Goal: Task Accomplishment & Management: Manage account settings

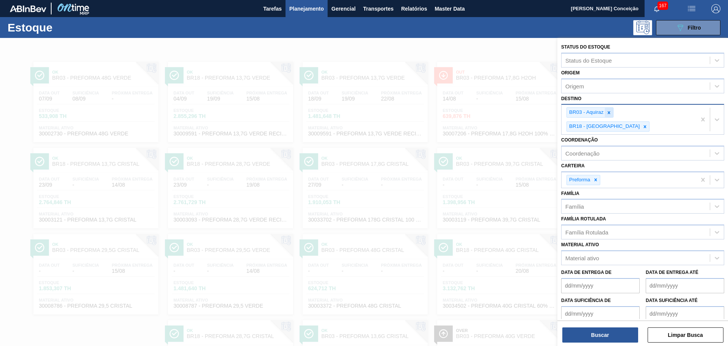
click at [607, 113] on icon at bounding box center [608, 112] width 5 height 5
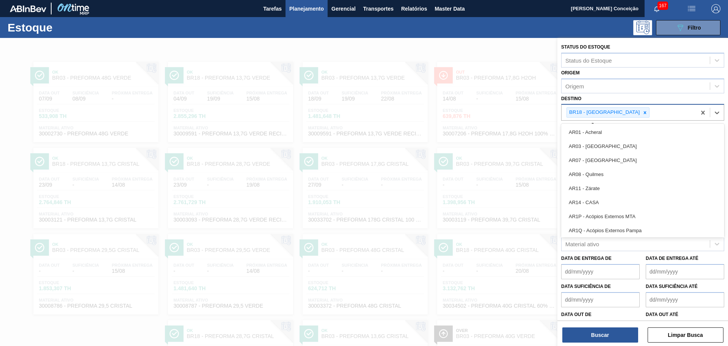
click at [607, 113] on div "BR18 - Pernambuco" at bounding box center [604, 112] width 74 height 9
click at [642, 111] on icon at bounding box center [644, 112] width 5 height 5
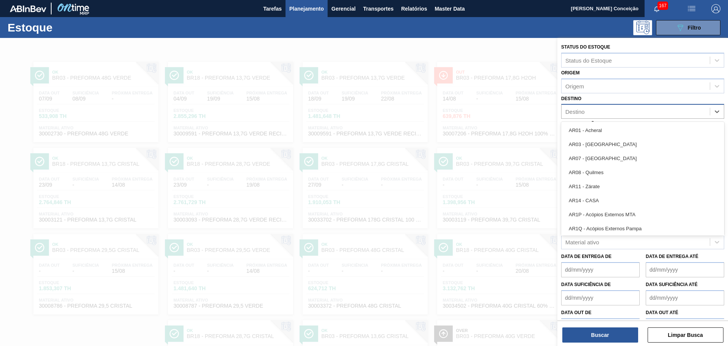
click at [607, 113] on div "Destino" at bounding box center [636, 111] width 148 height 11
type input "br15"
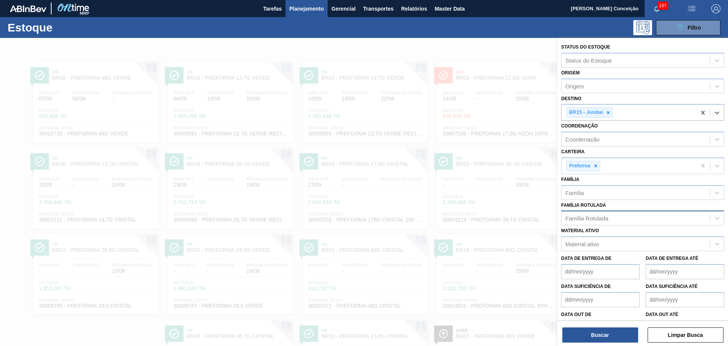
click at [589, 216] on div "Família Rotulada" at bounding box center [586, 218] width 43 height 6
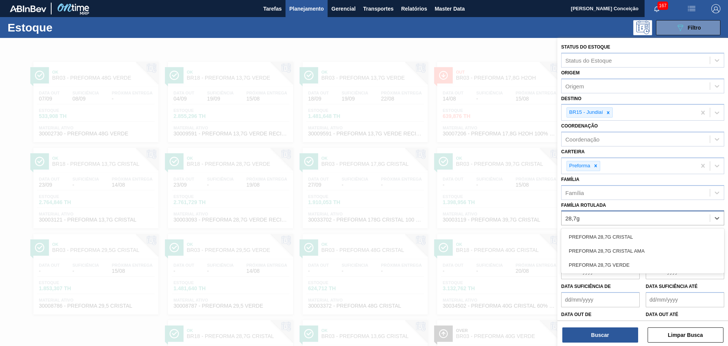
type Rotulada "28,7g v"
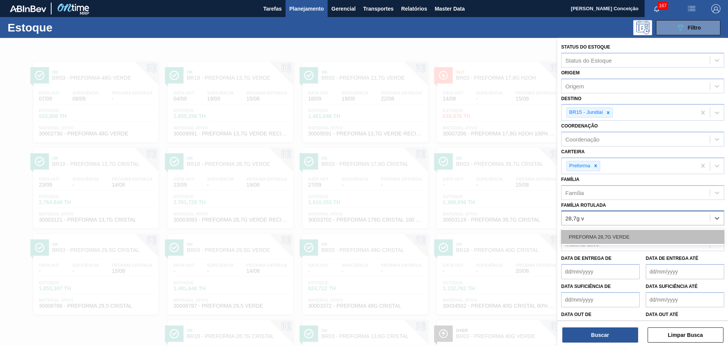
click at [611, 240] on div "PREFORMA 28,7G VERDE" at bounding box center [642, 237] width 163 height 14
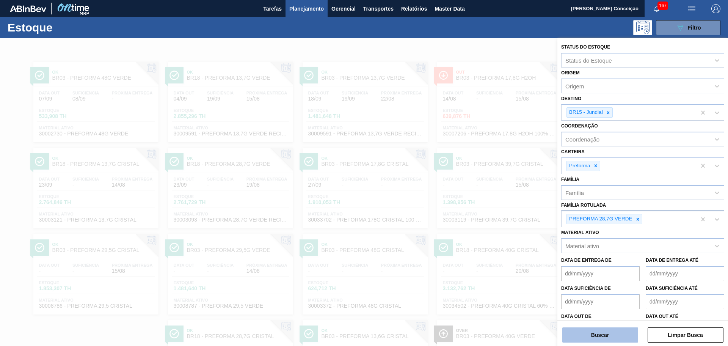
click at [607, 329] on button "Buscar" at bounding box center [600, 334] width 76 height 15
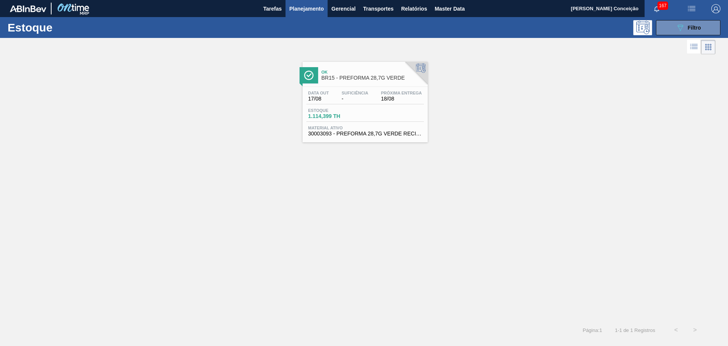
click at [334, 102] on div "Data out 17/08 Suficiência - Próxima Entrega 18/08" at bounding box center [365, 98] width 118 height 14
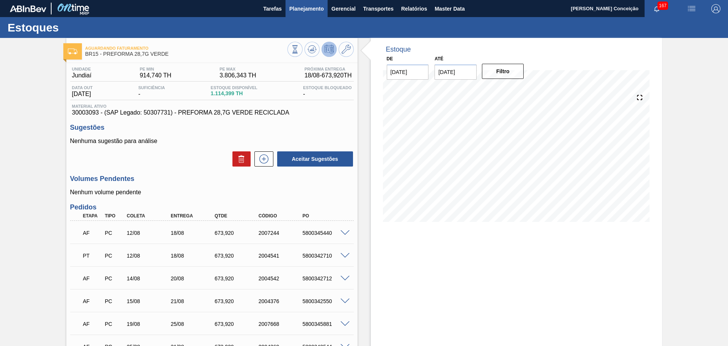
click at [296, 11] on span "Planejamento" at bounding box center [306, 8] width 35 height 9
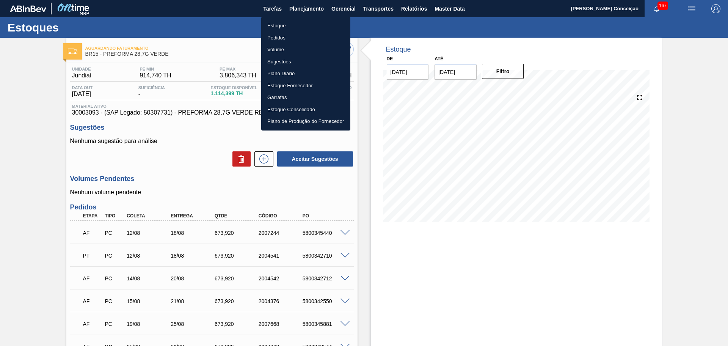
click at [278, 26] on li "Estoque" at bounding box center [305, 26] width 89 height 12
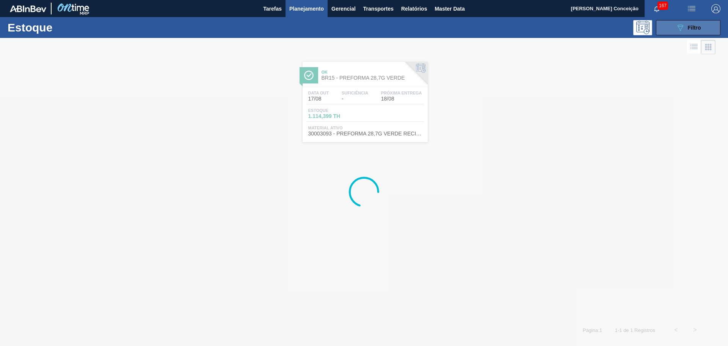
click at [683, 27] on icon "089F7B8B-B2A5-4AFE-B5C0-19BA573D28AC" at bounding box center [680, 27] width 9 height 9
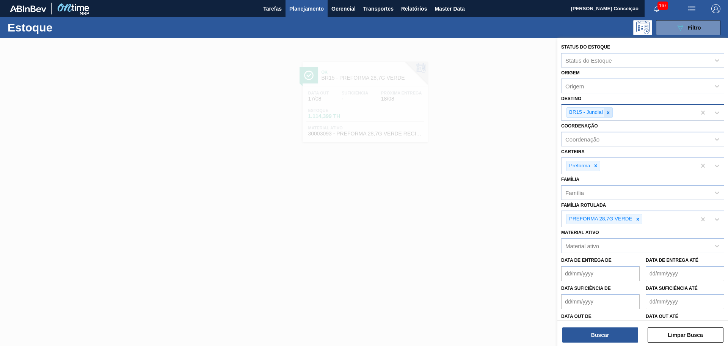
click at [609, 113] on icon at bounding box center [608, 112] width 3 height 3
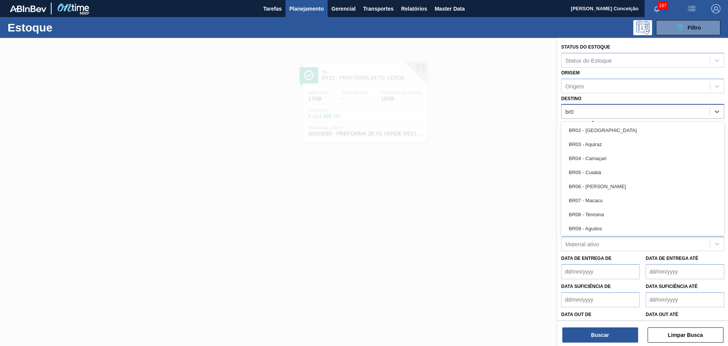
type input "br04"
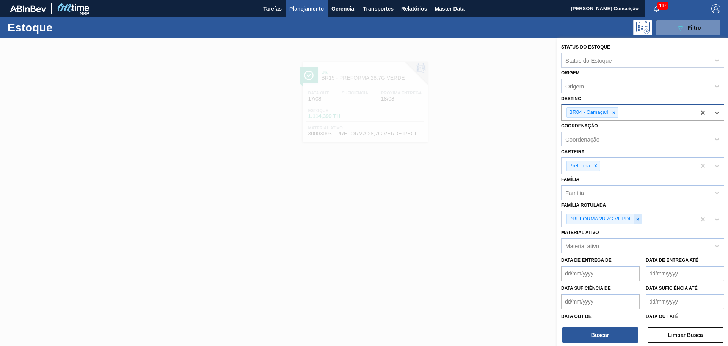
click at [639, 222] on div at bounding box center [638, 218] width 8 height 9
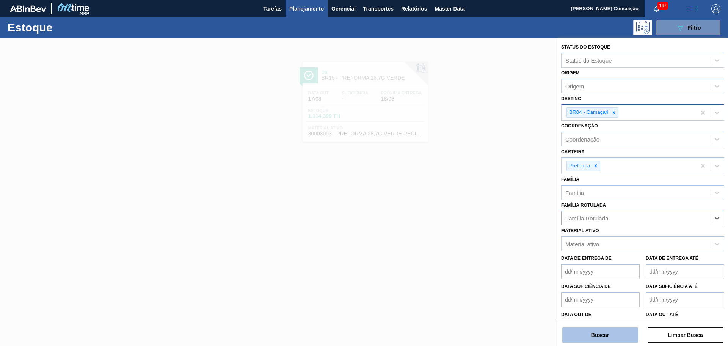
click at [611, 332] on button "Buscar" at bounding box center [600, 334] width 76 height 15
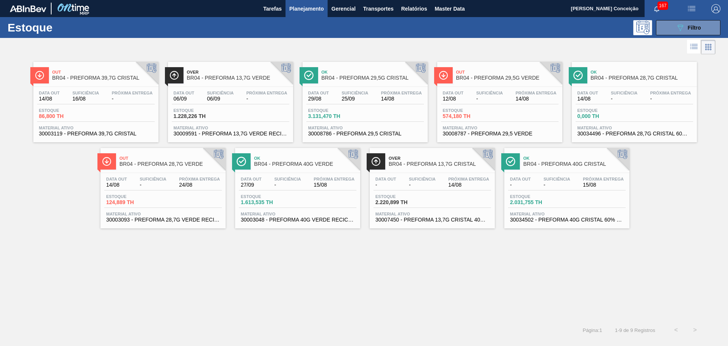
click at [190, 270] on div "Out BR04 - PREFORMA 39,7G CRISTAL Data out 14/08 Suficiência 16/08 Próxima Entr…" at bounding box center [364, 188] width 728 height 264
click at [518, 91] on span "Próxima Entrega" at bounding box center [536, 93] width 41 height 5
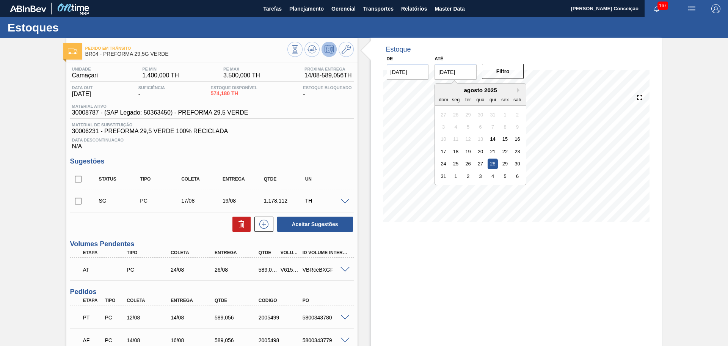
drag, startPoint x: 472, startPoint y: 68, endPoint x: 380, endPoint y: 78, distance: 91.9
click at [388, 77] on div "De 14/08/2025 Até 28/08/2025 Next Month agosto 2025 dom seg ter qua qui sex sab…" at bounding box center [456, 66] width 152 height 26
type input "[DATE]"
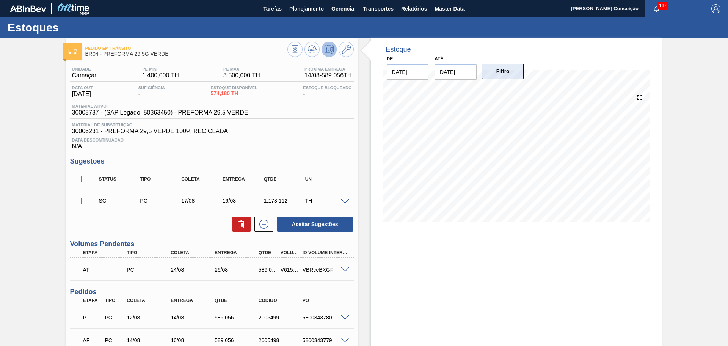
click at [511, 78] on button "Filtro" at bounding box center [503, 71] width 42 height 15
click at [367, 166] on div "Estoque De 14/08/2025 Até 30/09/2025 Filtro 14/08 Projeção de Estoque 1,406.48 …" at bounding box center [510, 259] width 305 height 443
drag, startPoint x: 386, startPoint y: 231, endPoint x: 382, endPoint y: 232, distance: 3.9
click at [384, 232] on div "19/08 Projeção de Estoque 1,953.656 Nec.SAP 0 Política Objetiva 2,450 Pedidos 0…" at bounding box center [516, 158] width 267 height 152
click at [283, 150] on div "Unidade Camaçari PE MIN 1.400,000 TH PE MAX 3.500,000 TH Próxima Entrega 14/08 …" at bounding box center [211, 270] width 291 height 415
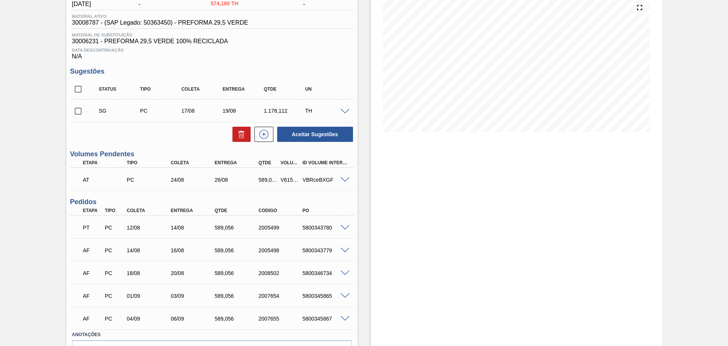
scroll to position [135, 0]
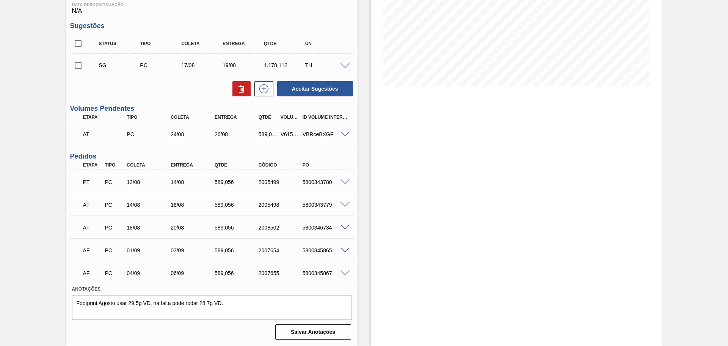
click at [329, 228] on div "5800346734" at bounding box center [325, 228] width 49 height 6
copy div "5800346734"
click at [314, 202] on div "5800343779" at bounding box center [325, 205] width 49 height 6
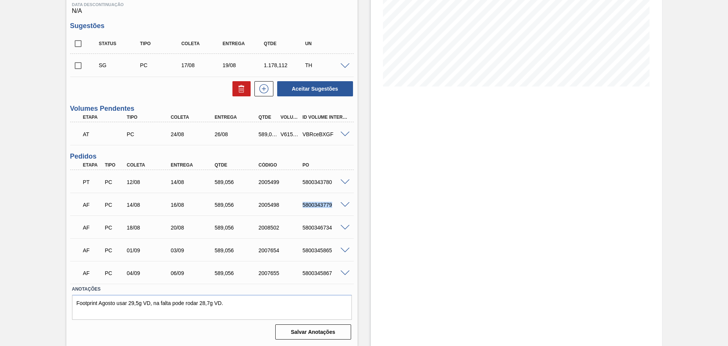
copy div "5800343779"
click at [318, 227] on div "5800346734" at bounding box center [325, 228] width 49 height 6
copy div "5800346734"
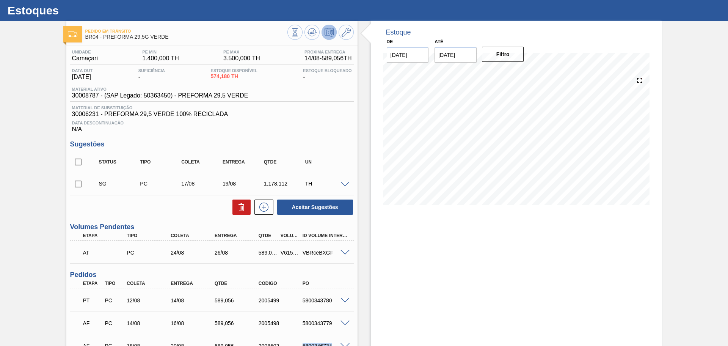
scroll to position [0, 0]
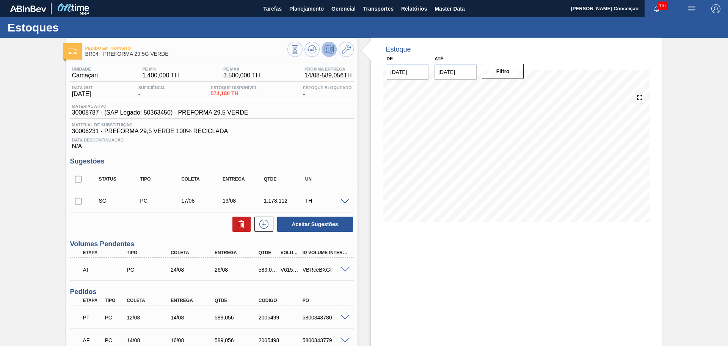
click at [364, 235] on div "Estoque De 14/08/2025 Até 30/09/2025 Filtro 30/08 Projeção de Estoque 2,481.776…" at bounding box center [510, 259] width 305 height 443
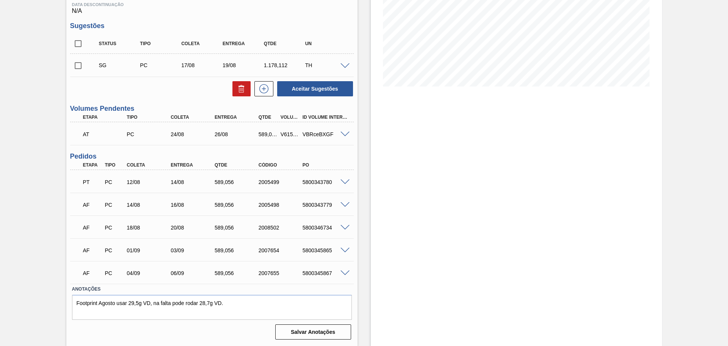
scroll to position [88, 0]
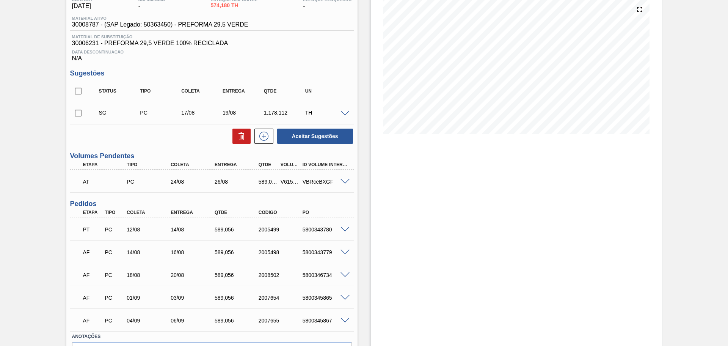
click at [437, 214] on div "Estoque De 14/08/2025 Até 30/09/2025 Filtro 30/08 Projeção de Estoque 2,481.776…" at bounding box center [516, 171] width 291 height 443
click at [369, 223] on div "Estoque De 14/08/2025 Até 30/09/2025 Filtro 30/08 Projeção de Estoque 2,481.776…" at bounding box center [510, 171] width 305 height 443
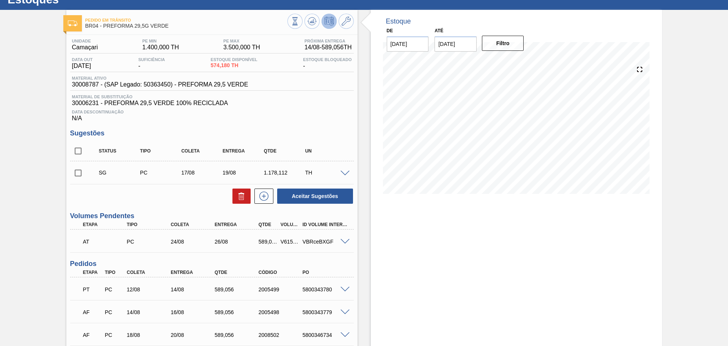
scroll to position [0, 0]
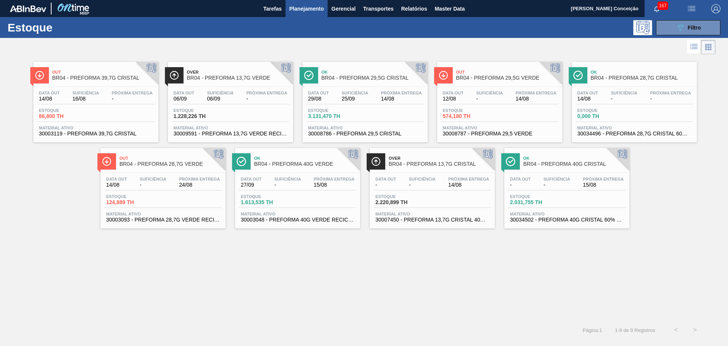
click at [369, 95] on div "Suficiência 25/09" at bounding box center [355, 96] width 30 height 11
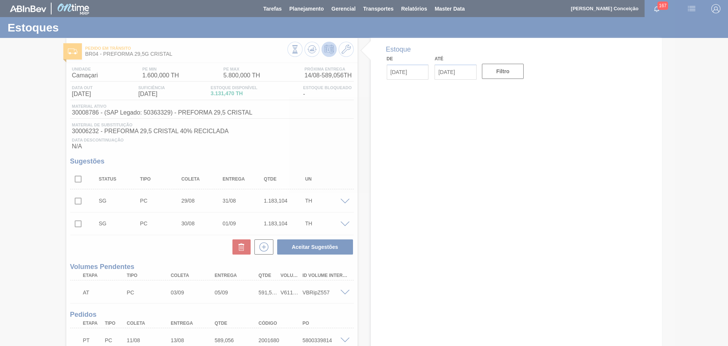
click at [365, 229] on div at bounding box center [364, 173] width 728 height 346
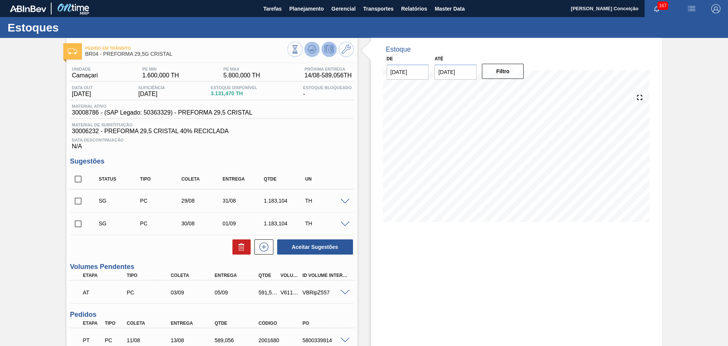
click at [299, 47] on icon at bounding box center [295, 49] width 8 height 8
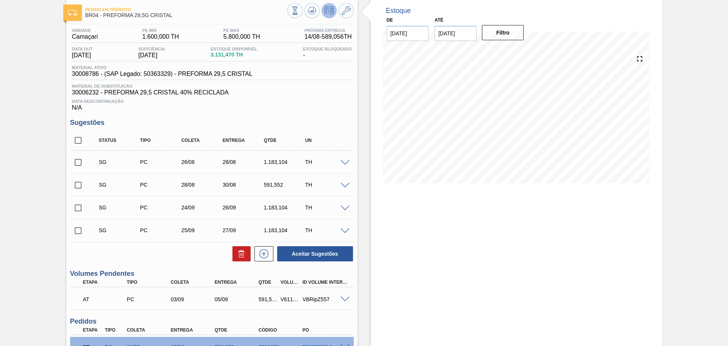
scroll to position [181, 0]
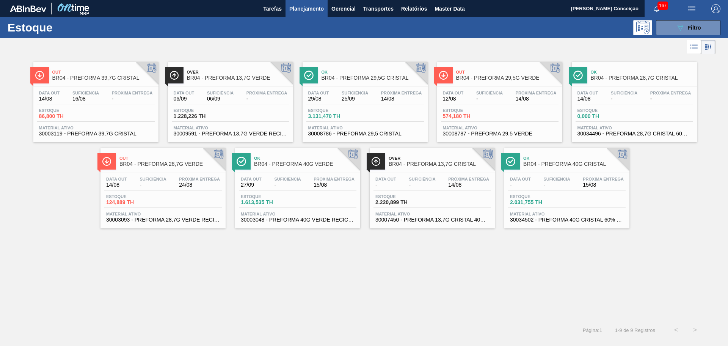
click at [509, 107] on div "Data out 12/08 Suficiência - Próxima Entrega 14/08 Estoque 574,180 TH Material …" at bounding box center [499, 113] width 125 height 52
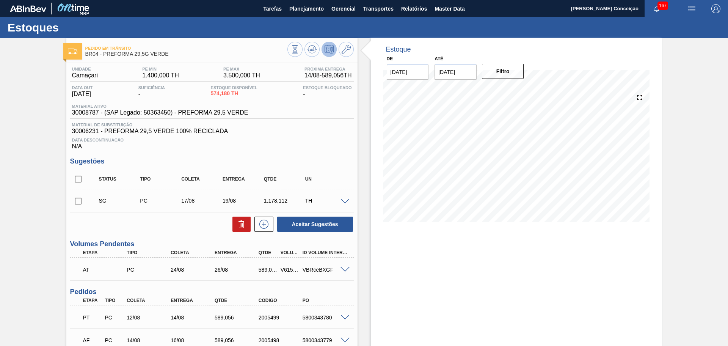
click at [140, 233] on div "Unidade Camaçari PE MIN 1.400,000 TH PE MAX 3.500,000 TH Próxima Entrega 14/08 …" at bounding box center [211, 270] width 291 height 415
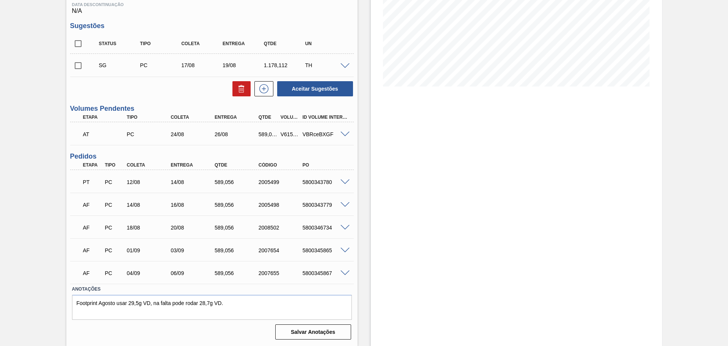
click at [366, 202] on div "Estoque De [DATE] Até [DATE] Filtro" at bounding box center [510, 124] width 305 height 443
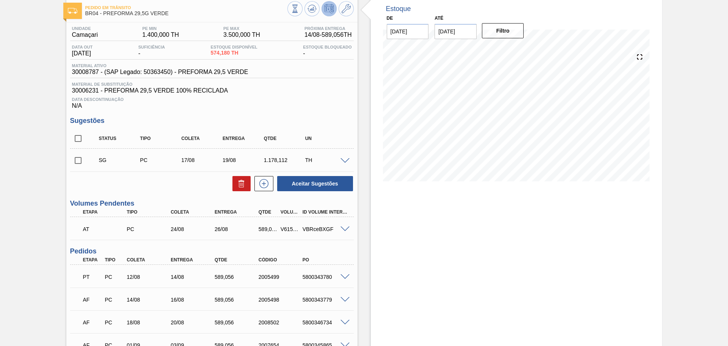
click at [366, 239] on div "Estoque De 14/08/2025 Até 30/09/2025 Filtro 18/08 Projeção de Estoque 775.544 N…" at bounding box center [510, 218] width 305 height 443
click at [381, 195] on div "Estoque De 14/08/2025 Até 30/09/2025 Filtro 06/09 Projeção de Estoque 3,659.888…" at bounding box center [516, 218] width 291 height 443
click at [347, 276] on span at bounding box center [345, 277] width 9 height 6
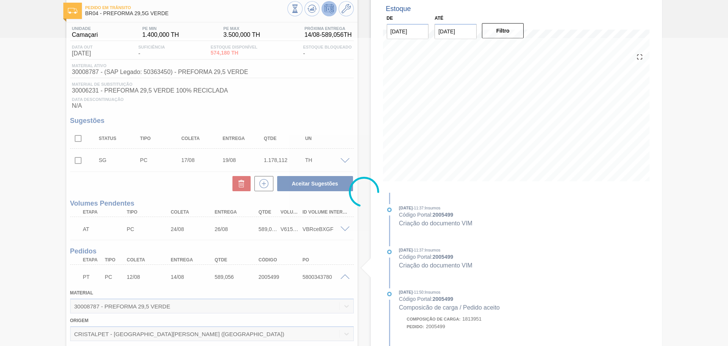
click at [347, 276] on div at bounding box center [364, 192] width 728 height 308
click at [344, 276] on div at bounding box center [364, 192] width 728 height 308
click at [345, 279] on div at bounding box center [364, 192] width 728 height 308
click at [342, 277] on div at bounding box center [364, 192] width 728 height 308
click at [343, 277] on div at bounding box center [364, 192] width 728 height 308
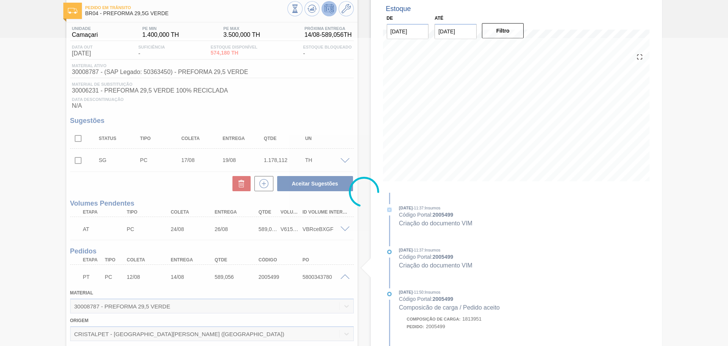
click at [343, 277] on div at bounding box center [364, 192] width 728 height 308
click at [345, 278] on div at bounding box center [364, 192] width 728 height 308
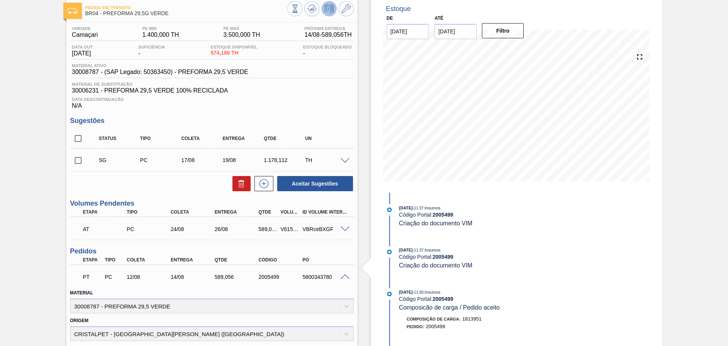
click at [345, 278] on span at bounding box center [345, 277] width 9 height 6
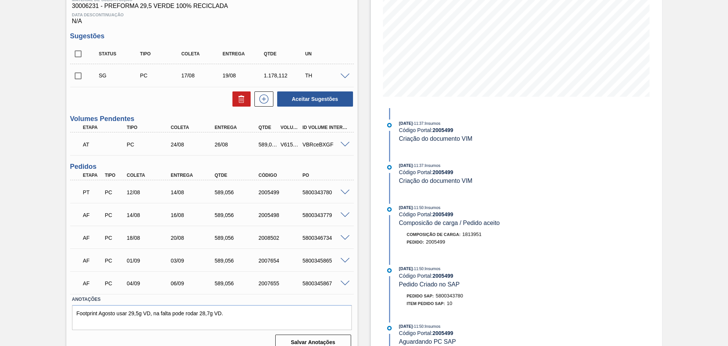
scroll to position [135, 0]
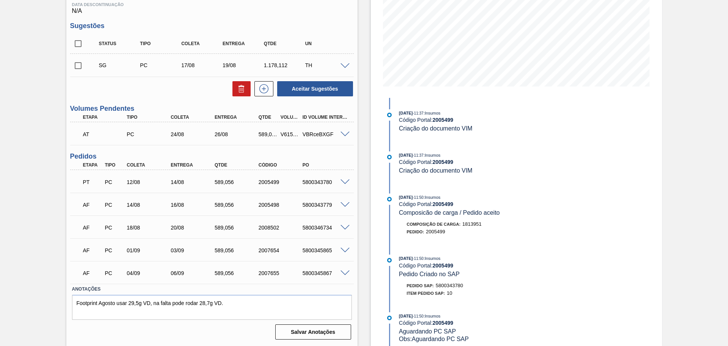
click at [328, 179] on div "5800343780" at bounding box center [325, 182] width 49 height 6
copy div "5800343780"
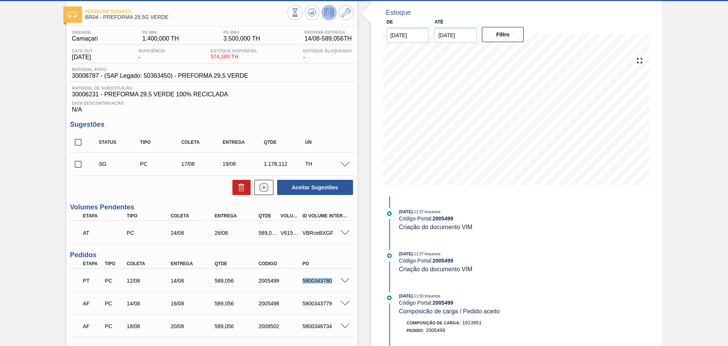
scroll to position [47, 0]
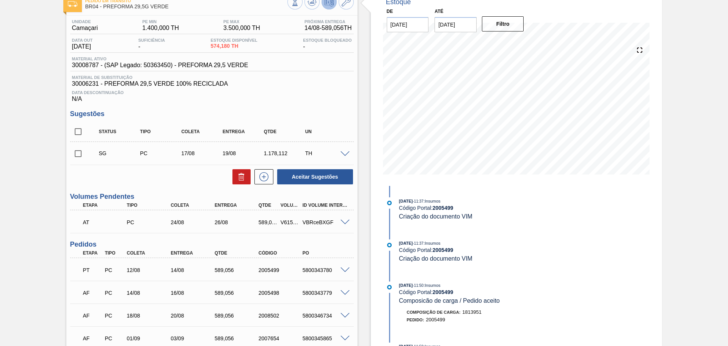
click at [90, 66] on span "30008787 - (SAP Legado: 50363450) - PREFORMA 29,5 VERDE" at bounding box center [160, 65] width 176 height 7
copy span "30008787"
click at [330, 96] on div "Data Descontinuação N/A" at bounding box center [212, 94] width 284 height 15
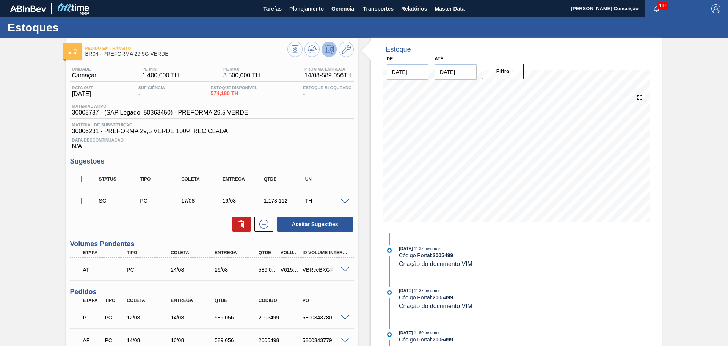
scroll to position [135, 0]
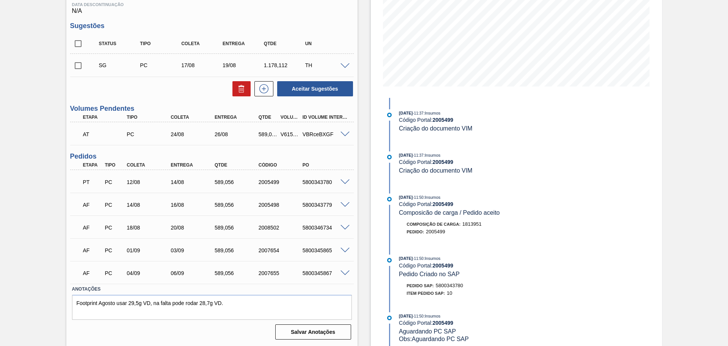
click at [307, 185] on div "PT PC 12/08 14/08 589,056 2005499 5800343780" at bounding box center [210, 181] width 264 height 15
copy div "5800343780"
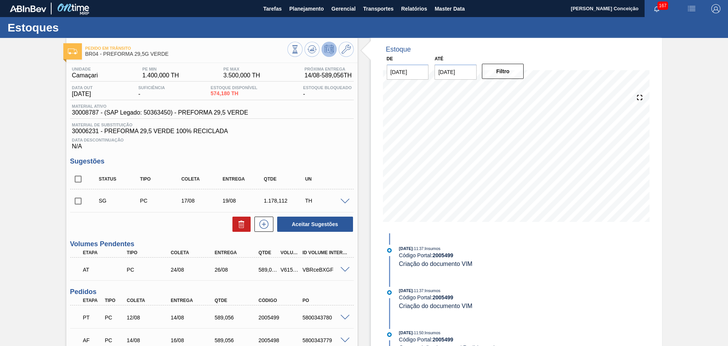
click at [76, 116] on div "Material ativo 30008787 - (SAP Legado: 50363450) - PREFORMA 29,5 VERDE" at bounding box center [212, 111] width 284 height 15
click at [77, 116] on span "30008787 - (SAP Legado: 50363450) - PREFORMA 29,5 VERDE" at bounding box center [160, 112] width 176 height 7
copy span "30008787"
click at [84, 135] on div "Data Descontinuação N/A" at bounding box center [212, 142] width 284 height 15
click at [83, 133] on span "30006231 - PREFORMA 29,5 VERDE 100% RECICLADA" at bounding box center [212, 131] width 280 height 7
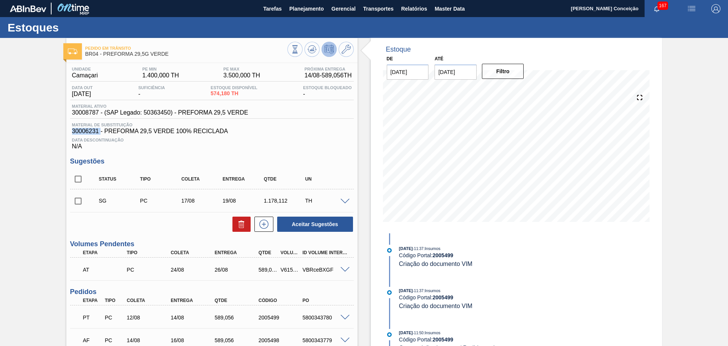
click at [83, 133] on span "30006231 - PREFORMA 29,5 VERDE 100% RECICLADA" at bounding box center [212, 131] width 280 height 7
copy span "30006231"
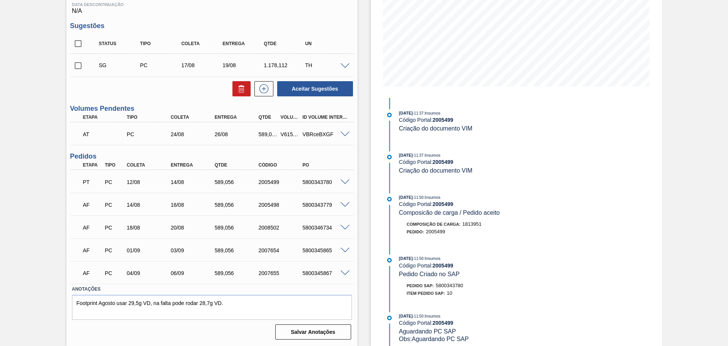
click at [225, 185] on div "PT PC 12/08 14/08 589,056 2005499 5800343780" at bounding box center [210, 181] width 264 height 15
click at [232, 175] on div "PT PC 12/08 14/08 589,056 2005499 5800343780" at bounding box center [210, 181] width 264 height 15
click at [225, 182] on div "589,056" at bounding box center [237, 182] width 49 height 6
click at [216, 184] on div "589,056" at bounding box center [237, 182] width 49 height 6
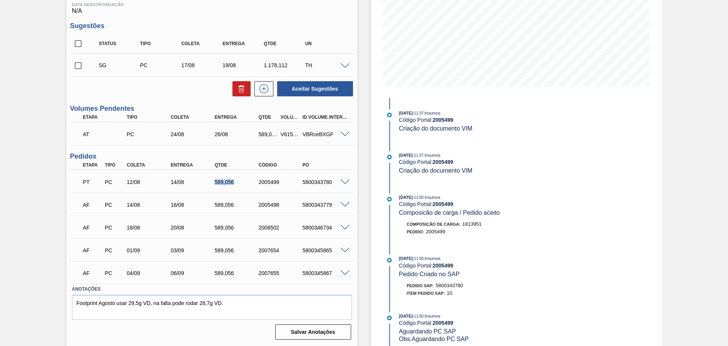
copy div "589,056"
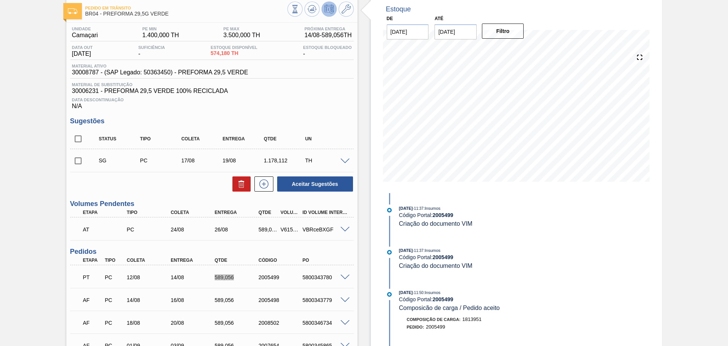
scroll to position [0, 0]
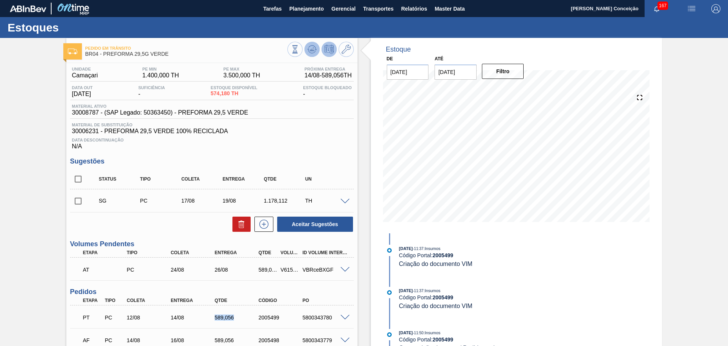
click at [299, 52] on icon at bounding box center [295, 49] width 8 height 8
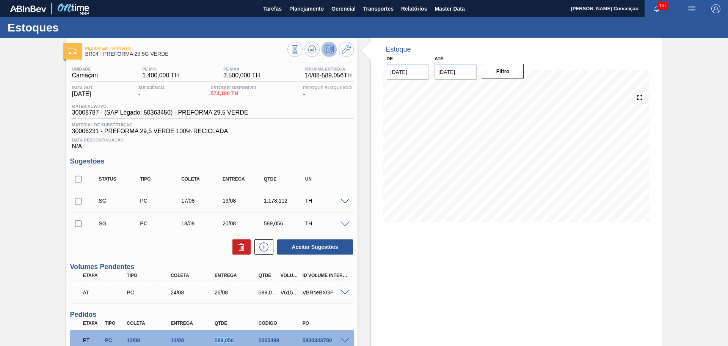
click at [85, 177] on input "checkbox" at bounding box center [78, 179] width 16 height 16
checkbox input "true"
click at [230, 249] on div at bounding box center [240, 246] width 22 height 15
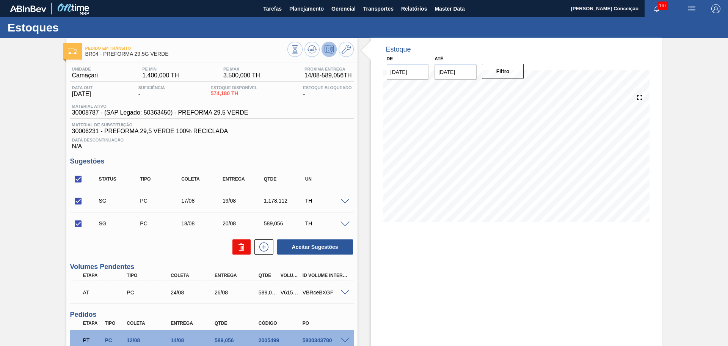
click at [237, 250] on icon at bounding box center [241, 246] width 9 height 9
checkbox input "false"
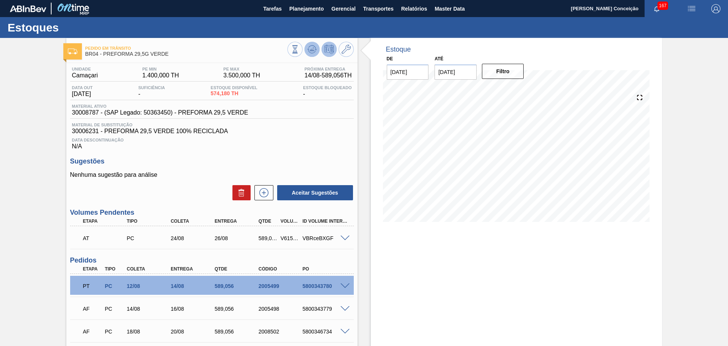
click at [299, 49] on icon at bounding box center [295, 49] width 8 height 8
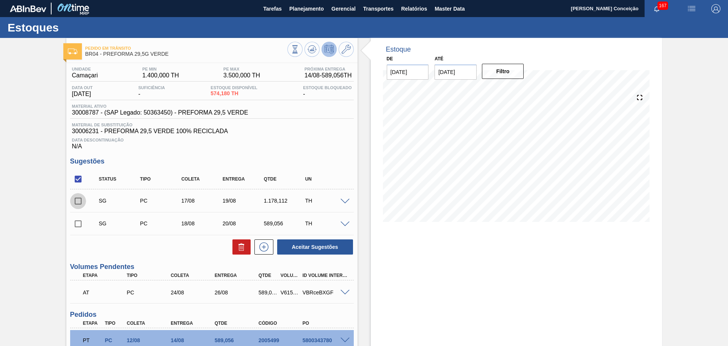
click at [72, 196] on input "checkbox" at bounding box center [78, 201] width 16 height 16
checkbox input "true"
click at [78, 221] on input "checkbox" at bounding box center [78, 224] width 16 height 16
checkbox input "true"
click at [233, 247] on button at bounding box center [241, 246] width 18 height 15
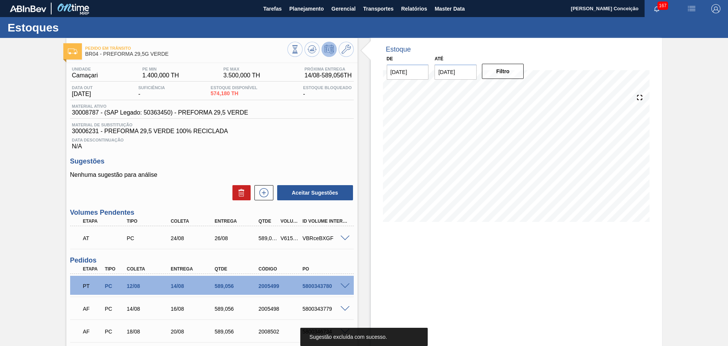
click at [289, 153] on div "Unidade Camaçari PE MIN 1.400,000 TH PE MAX 3.500,000 TH Próxima Entrega 14/08 …" at bounding box center [211, 254] width 291 height 383
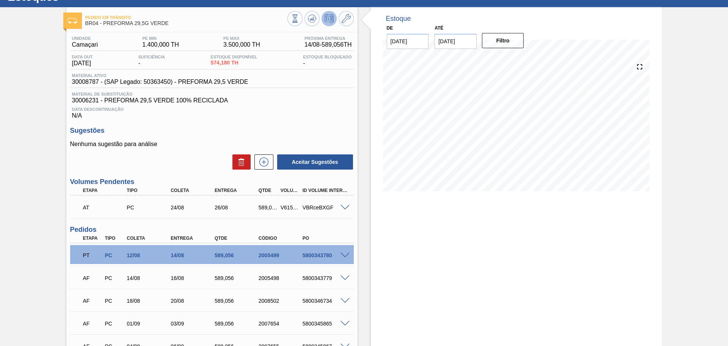
scroll to position [104, 0]
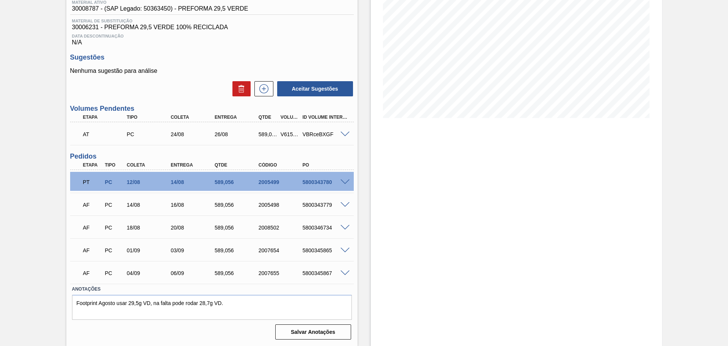
click at [322, 184] on div "5800343780" at bounding box center [325, 182] width 49 height 6
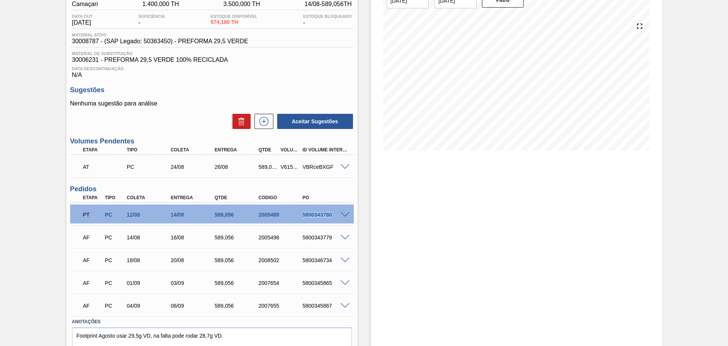
scroll to position [57, 0]
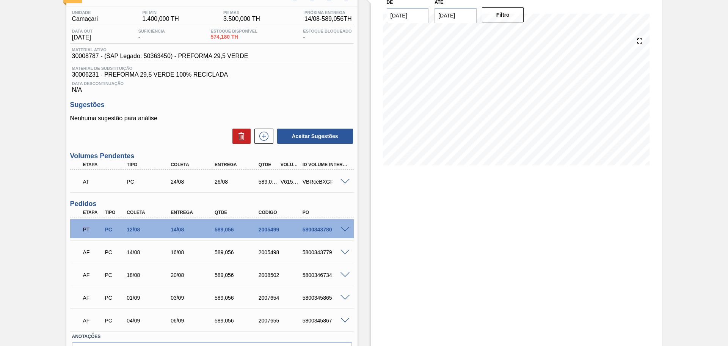
click at [351, 86] on div "Data Descontinuação N/A" at bounding box center [212, 85] width 284 height 15
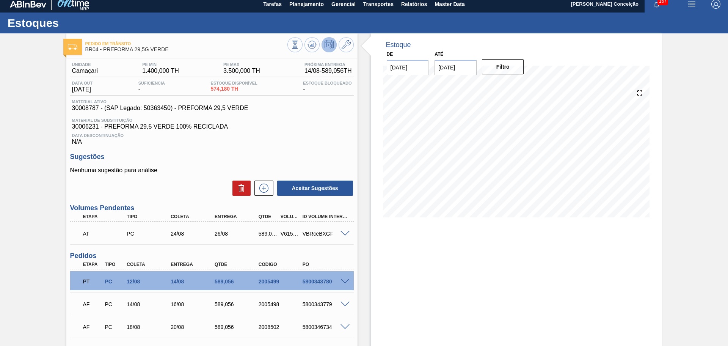
scroll to position [0, 0]
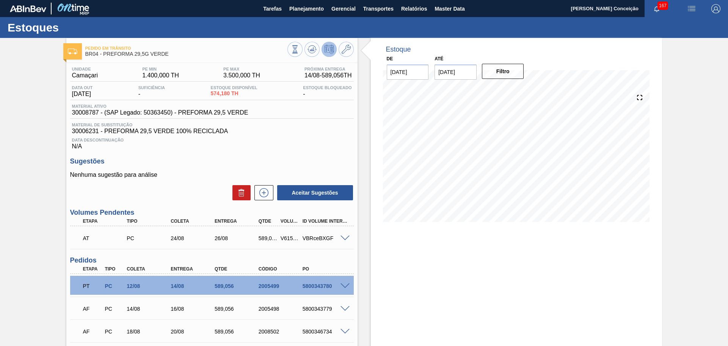
click at [364, 258] on div "Estoque De 14/08/2025 Até 30/09/2025 Filtro 16/08 Projeção de Estoque 972.28 Ne…" at bounding box center [510, 244] width 305 height 412
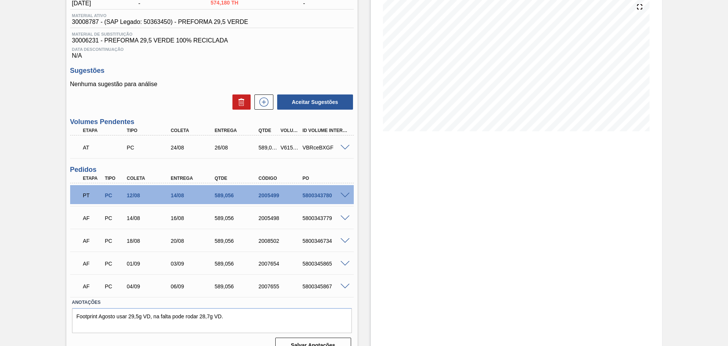
scroll to position [104, 0]
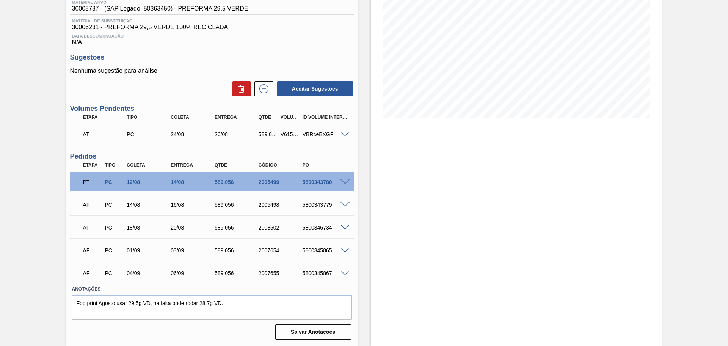
click at [344, 225] on span at bounding box center [345, 228] width 9 height 6
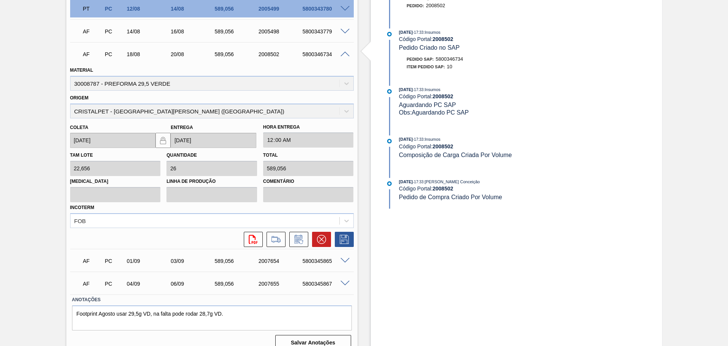
scroll to position [288, 0]
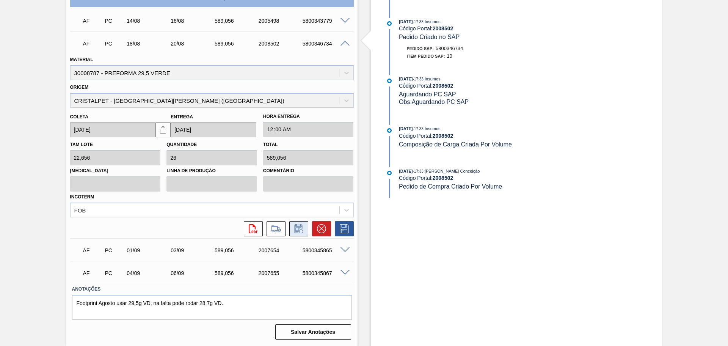
click at [300, 231] on icon at bounding box center [299, 228] width 12 height 9
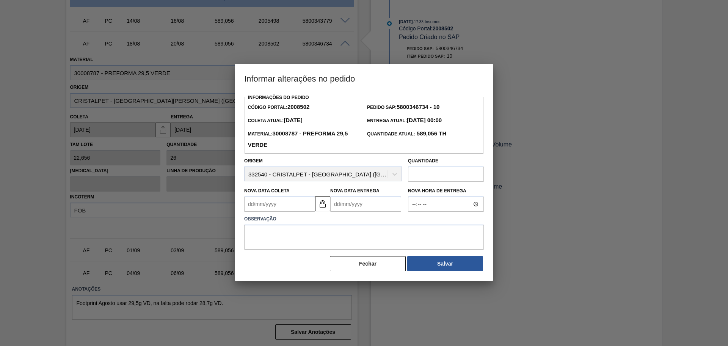
click at [286, 201] on Coleta "Nova Data Coleta" at bounding box center [279, 203] width 71 height 15
type Coleta "1"
type Entrega "03/08/2025"
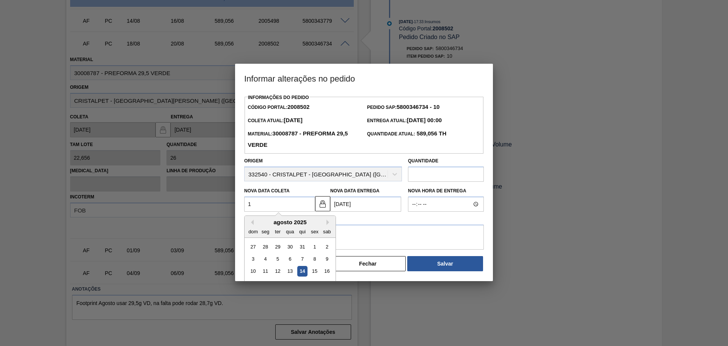
type Coleta "15"
type Entrega "[DATE]"
type Coleta "15/08/2025"
click at [382, 231] on textarea at bounding box center [364, 237] width 240 height 25
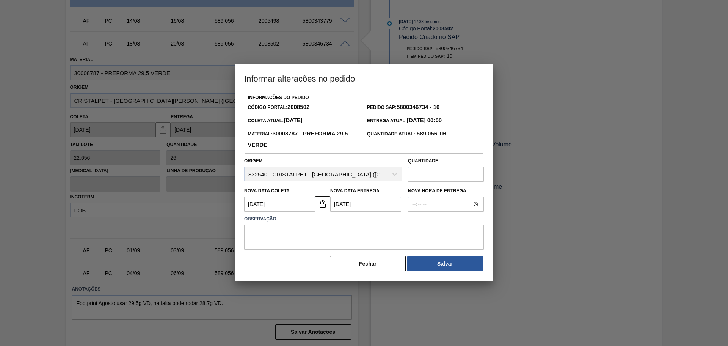
click at [326, 234] on textarea at bounding box center [364, 237] width 240 height 25
type textarea "antecipação."
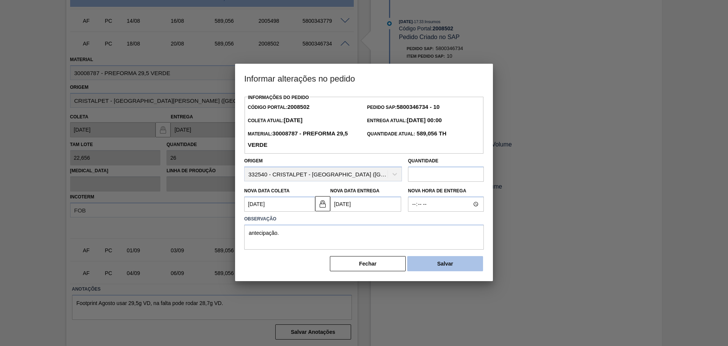
click at [442, 262] on button "Salvar" at bounding box center [445, 263] width 76 height 15
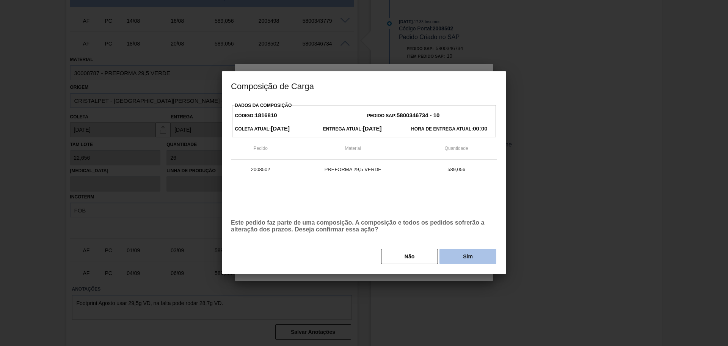
click at [452, 253] on button "Sim" at bounding box center [468, 256] width 57 height 15
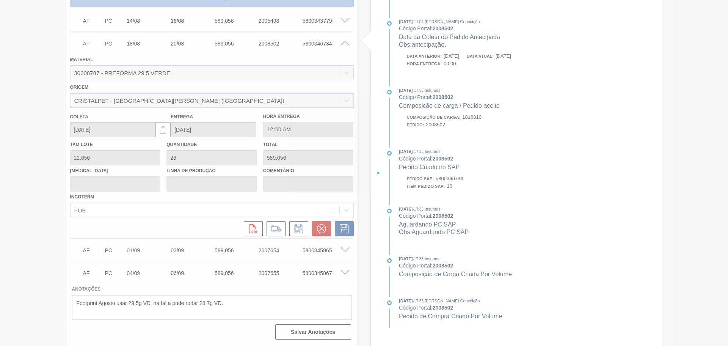
type input "antecipação."
type input "15/08/2025"
type input "[DATE]"
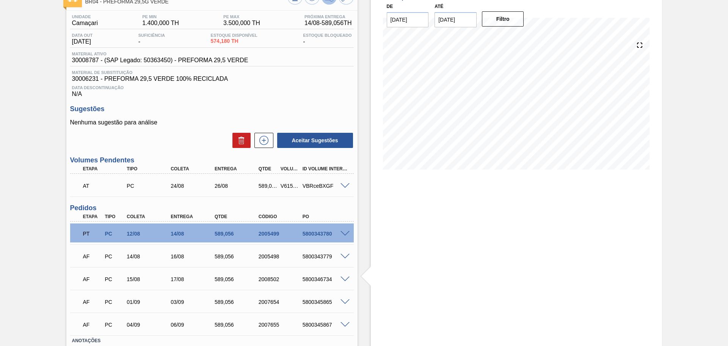
scroll to position [104, 0]
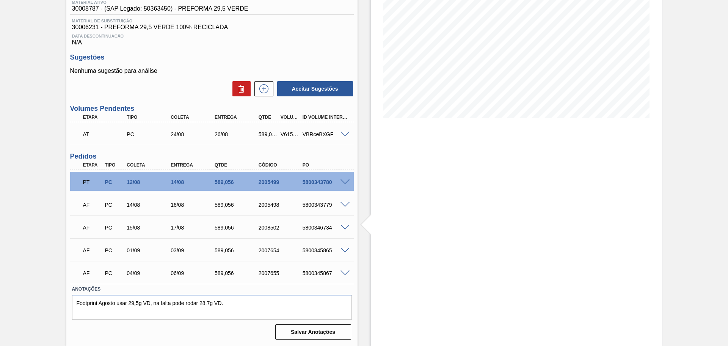
click at [325, 229] on div "5800346734" at bounding box center [325, 228] width 49 height 6
click at [365, 240] on div "Estoque De 14/08/2025 Até 30/09/2025 Filtro 14/08 Projeção de Estoque 1,083.232…" at bounding box center [510, 140] width 305 height 412
click at [368, 246] on div "Estoque De 14/08/2025 Até 30/09/2025 Filtro 14/08 Projeção de Estoque 1,083.232…" at bounding box center [510, 140] width 305 height 412
click at [345, 251] on span at bounding box center [345, 251] width 9 height 6
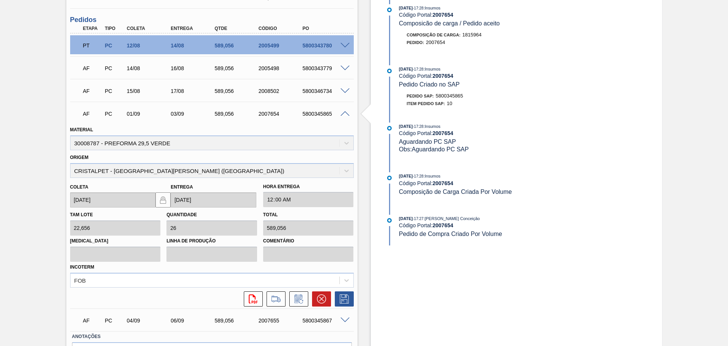
scroll to position [246, 0]
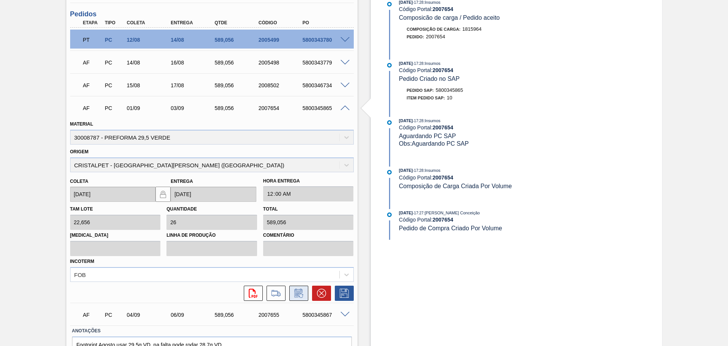
click at [299, 296] on icon at bounding box center [301, 296] width 4 height 4
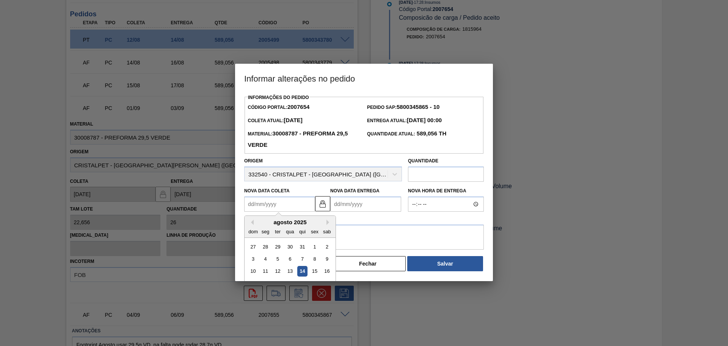
click at [273, 202] on Coleta "Nova Data Coleta" at bounding box center [279, 203] width 71 height 15
type Coleta "1"
type Entrega "03/08/2025"
type Coleta "18"
type Entrega "20/08/2025"
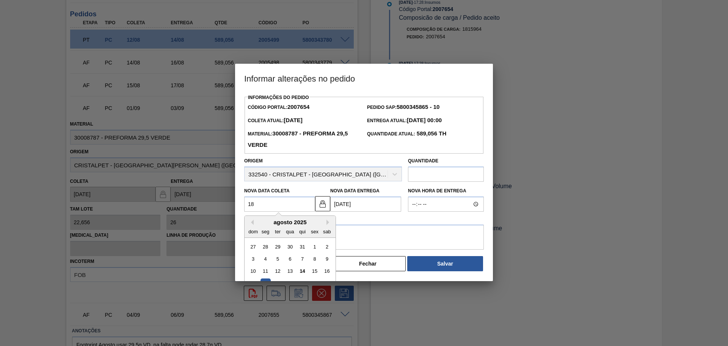
click at [259, 232] on div "dom seg ter qua qui sex sab" at bounding box center [290, 231] width 91 height 12
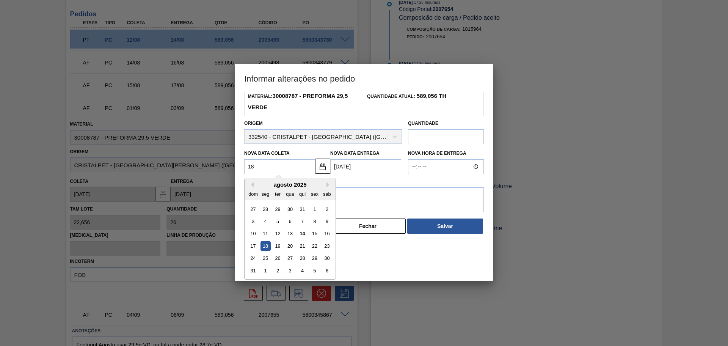
click at [265, 249] on div "18" at bounding box center [266, 246] width 10 height 10
type Coleta "18/08/2025"
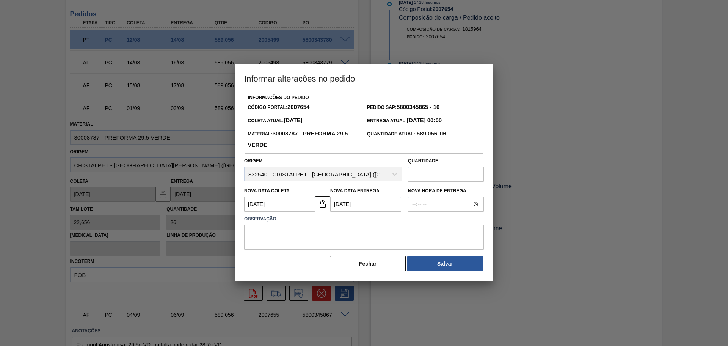
scroll to position [0, 0]
click at [289, 239] on textarea at bounding box center [364, 237] width 240 height 25
type textarea "antecipação"
click at [414, 106] on strong "5800345865 - 10" at bounding box center [418, 107] width 43 height 6
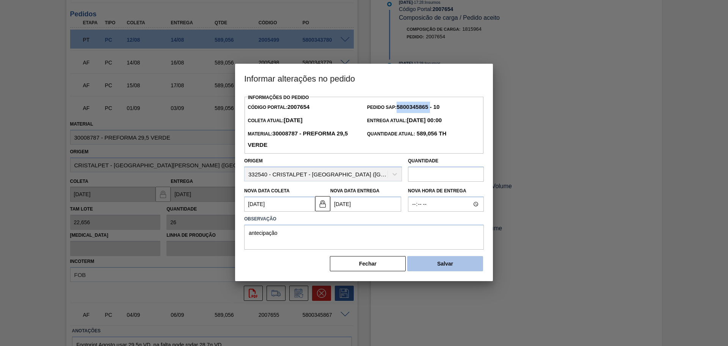
click at [444, 262] on button "Salvar" at bounding box center [445, 263] width 76 height 15
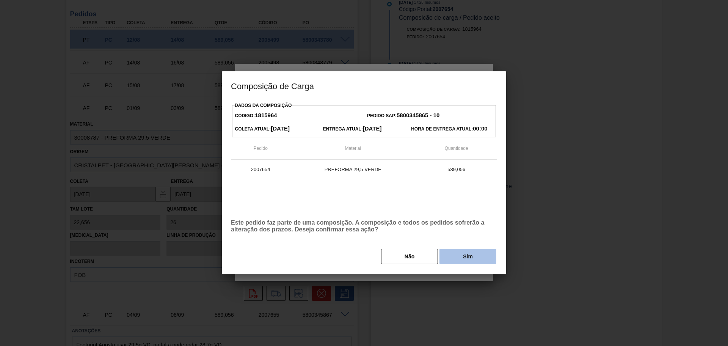
click at [470, 257] on button "Sim" at bounding box center [468, 256] width 57 height 15
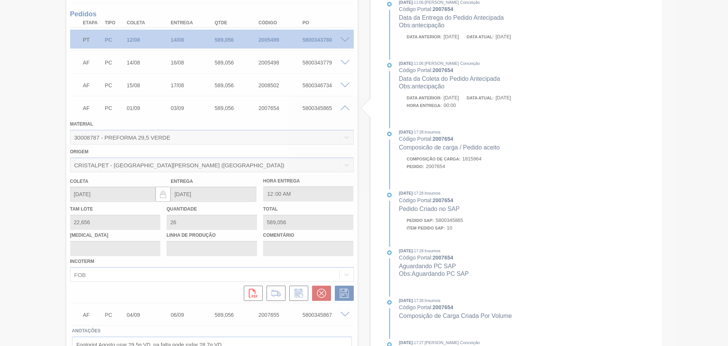
type input "antecipação"
type input "18/08/2025"
type input "20/08/2025"
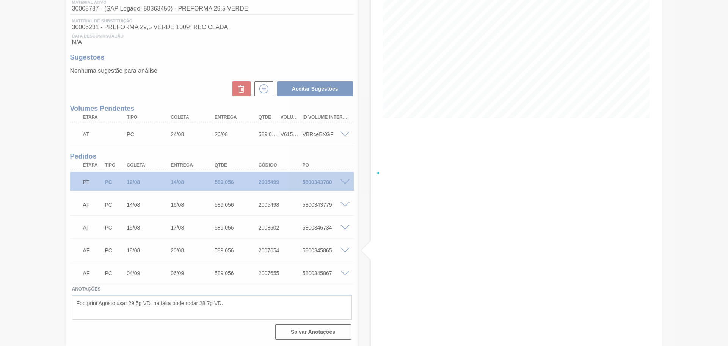
scroll to position [104, 0]
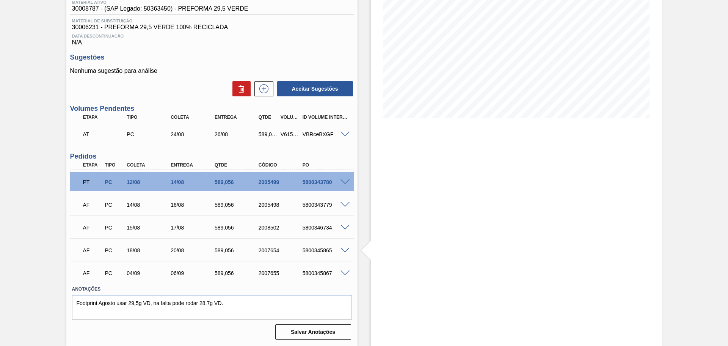
click at [344, 270] on span at bounding box center [345, 273] width 9 height 6
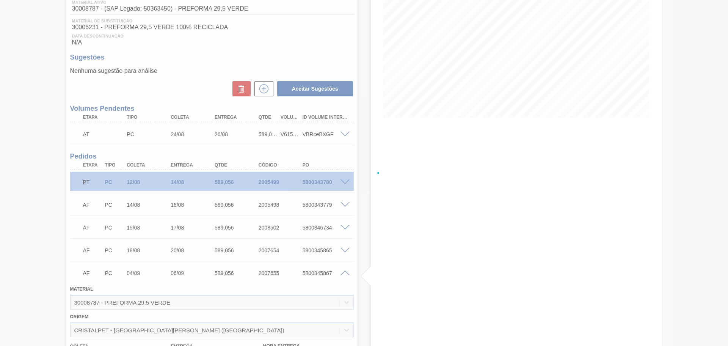
scroll to position [246, 0]
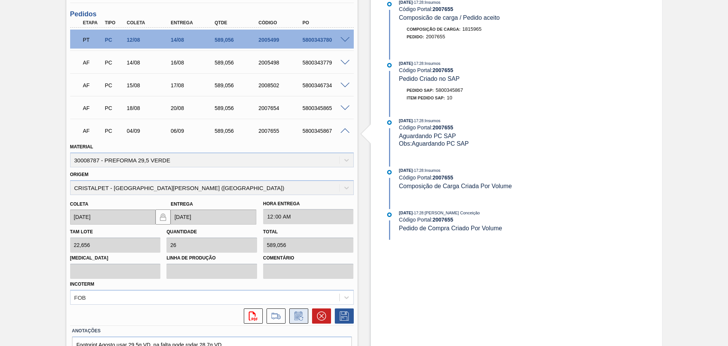
click at [301, 319] on icon at bounding box center [299, 315] width 12 height 9
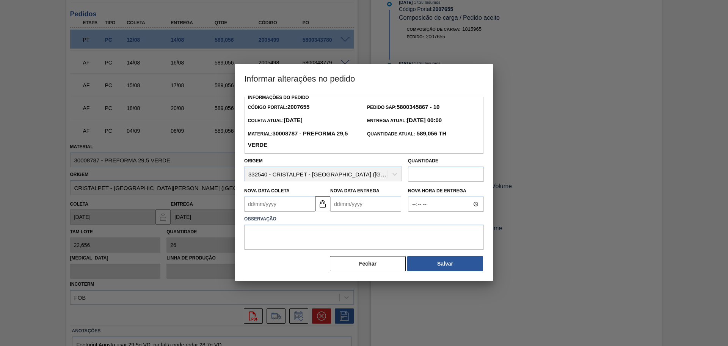
click at [415, 104] on strong "5800345867 - 10" at bounding box center [418, 107] width 43 height 6
click at [261, 209] on Coleta "Nova Data Coleta" at bounding box center [279, 203] width 71 height 15
type Coleta "1"
type Entrega "03/08/2025"
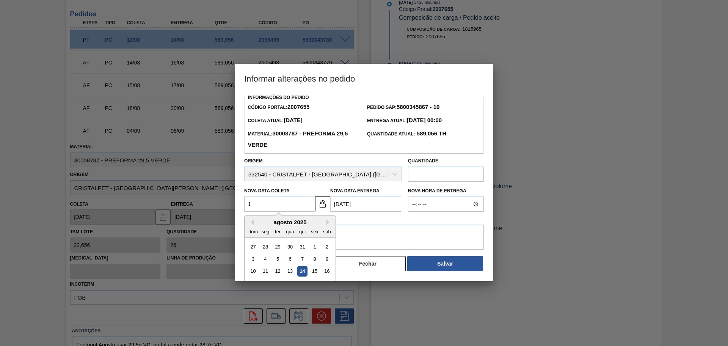
type Coleta "19"
type Entrega "[DATE]"
type Coleta "[DATE]"
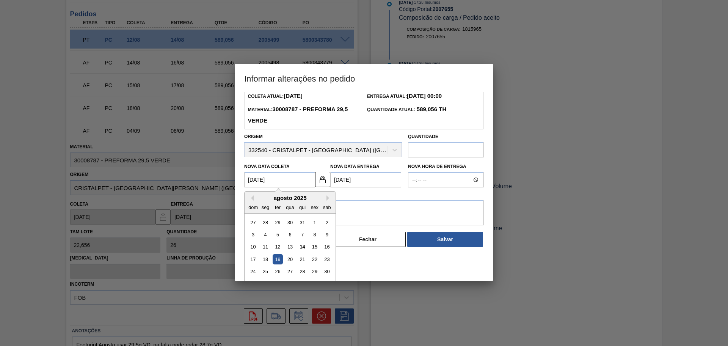
scroll to position [38, 0]
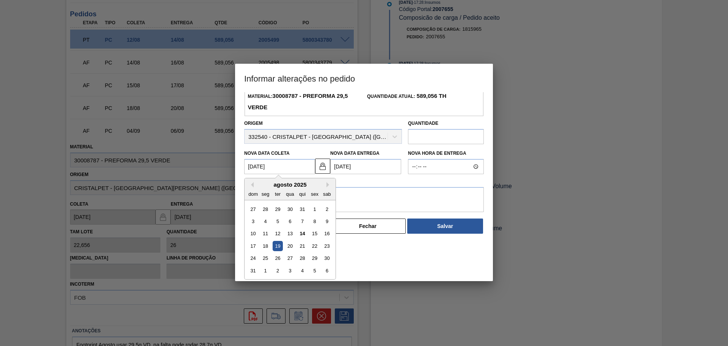
click at [279, 248] on div "19" at bounding box center [278, 246] width 10 height 10
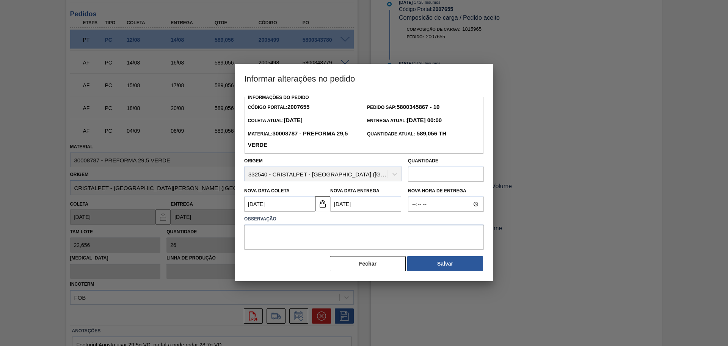
click at [344, 233] on textarea at bounding box center [364, 237] width 240 height 25
type textarea "antecipação"
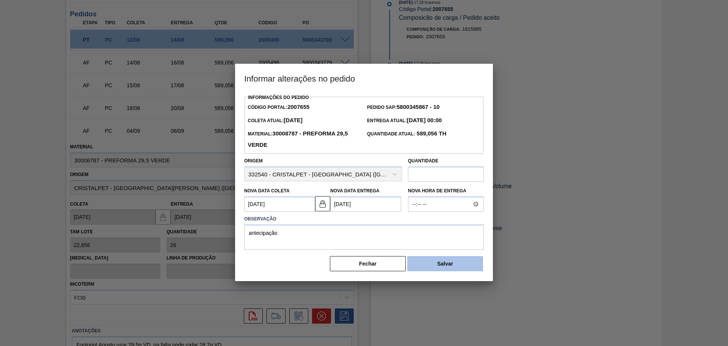
click at [465, 266] on button "Salvar" at bounding box center [445, 263] width 76 height 15
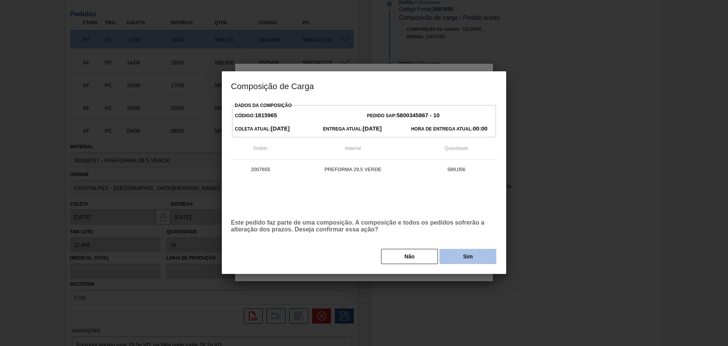
click at [466, 261] on button "Sim" at bounding box center [468, 256] width 57 height 15
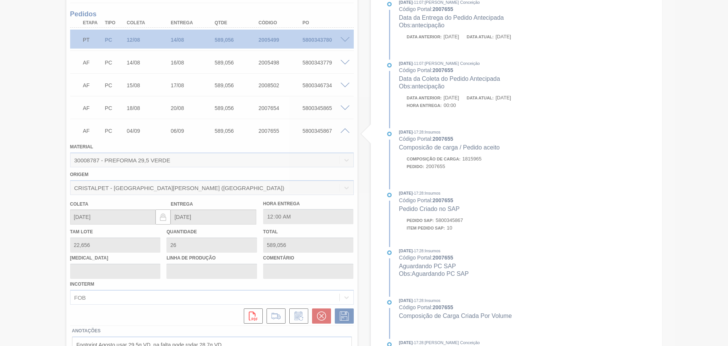
type input "antecipação"
type input "[DATE]"
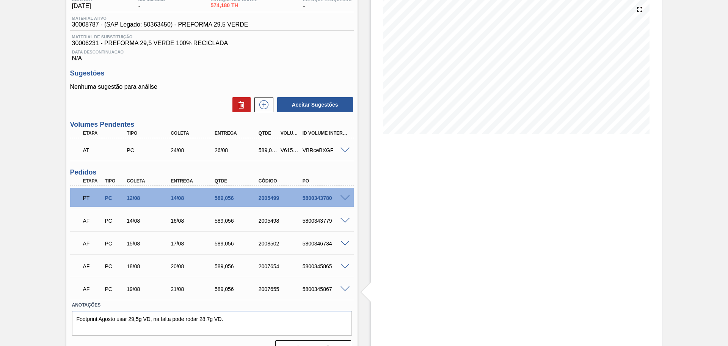
scroll to position [104, 0]
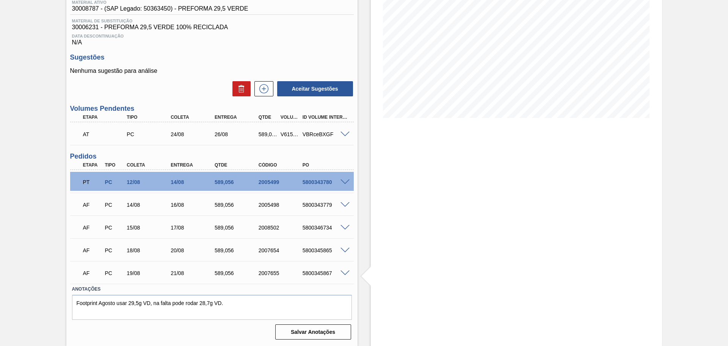
click at [377, 243] on div "Estoque De 14/08/2025 Até 30/09/2025 Filtro 21/08 Projeção de Estoque 2,089.444…" at bounding box center [516, 140] width 291 height 412
click at [371, 224] on div "Estoque De 14/08/2025 Até 30/09/2025 Filtro 14/08 Projeção de Estoque 1,083.232…" at bounding box center [516, 140] width 291 height 412
click at [342, 226] on span at bounding box center [345, 228] width 9 height 6
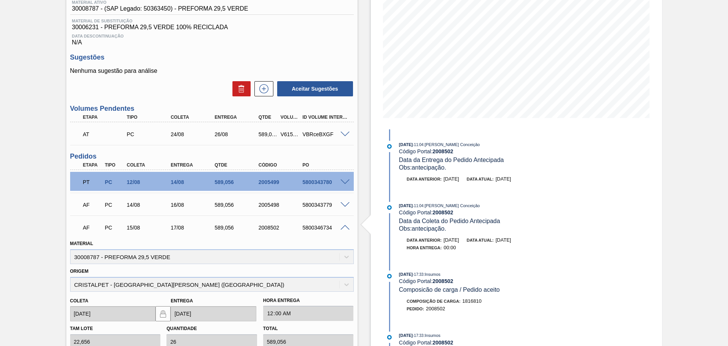
click at [342, 226] on span at bounding box center [345, 228] width 9 height 6
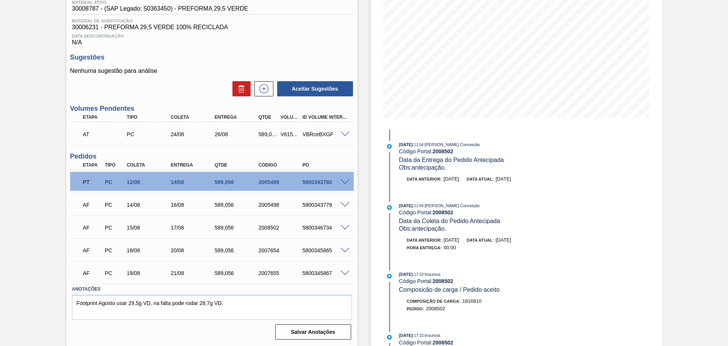
click at [344, 251] on span at bounding box center [345, 251] width 9 height 6
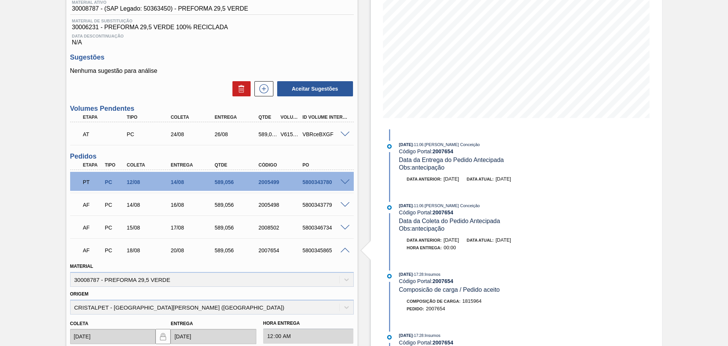
click at [344, 252] on span at bounding box center [345, 251] width 9 height 6
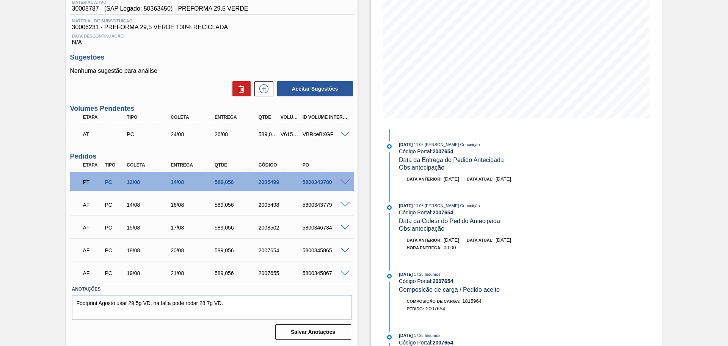
click at [344, 177] on div "PT PC 12/08 14/08 589,056 2005499 5800343780" at bounding box center [212, 181] width 284 height 19
click at [343, 183] on span at bounding box center [345, 182] width 9 height 6
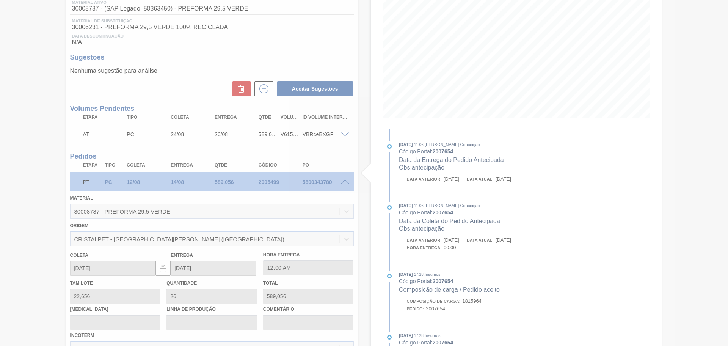
click at [343, 183] on div at bounding box center [364, 173] width 728 height 346
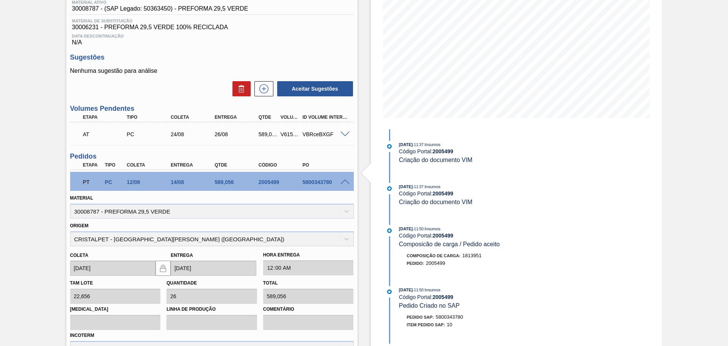
click at [346, 179] on span at bounding box center [345, 182] width 9 height 6
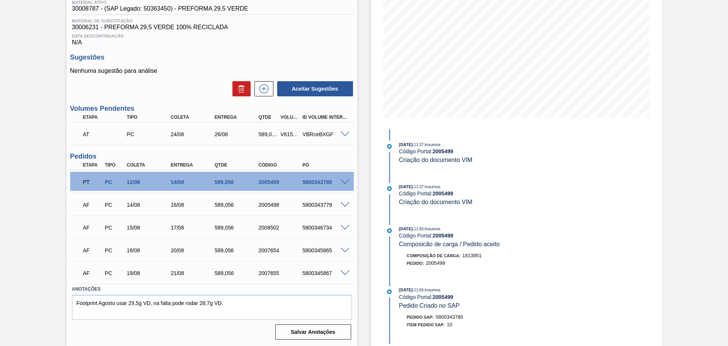
click at [347, 205] on span at bounding box center [345, 205] width 9 height 6
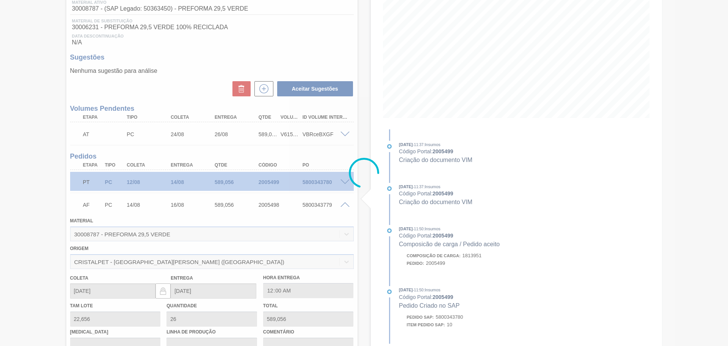
click at [345, 204] on div at bounding box center [364, 173] width 728 height 346
click at [347, 207] on div at bounding box center [364, 173] width 728 height 346
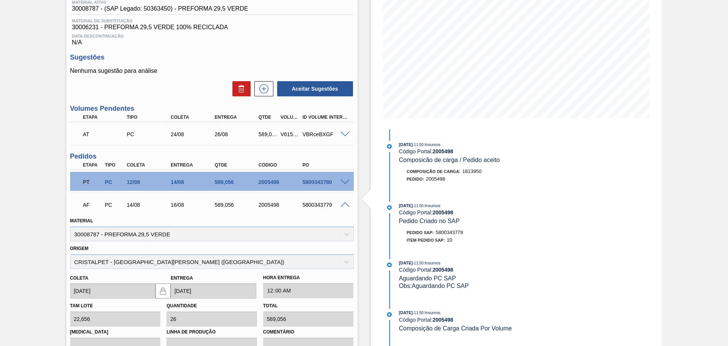
click at [347, 207] on span at bounding box center [345, 205] width 9 height 6
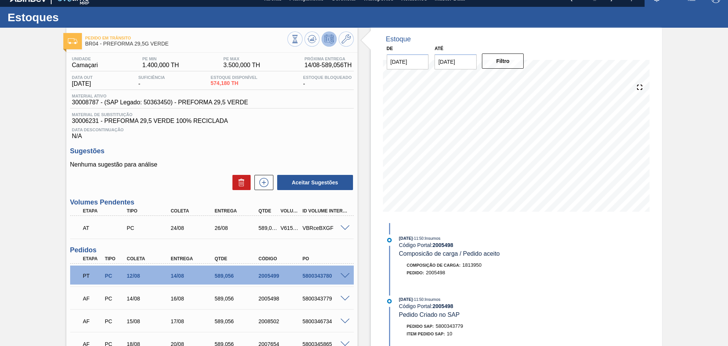
scroll to position [0, 0]
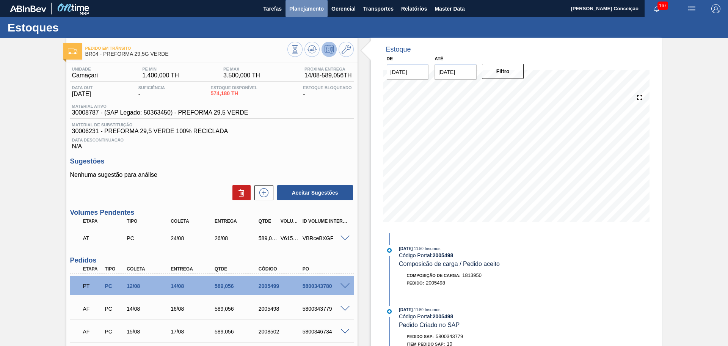
click at [304, 14] on button "Planejamento" at bounding box center [307, 8] width 42 height 17
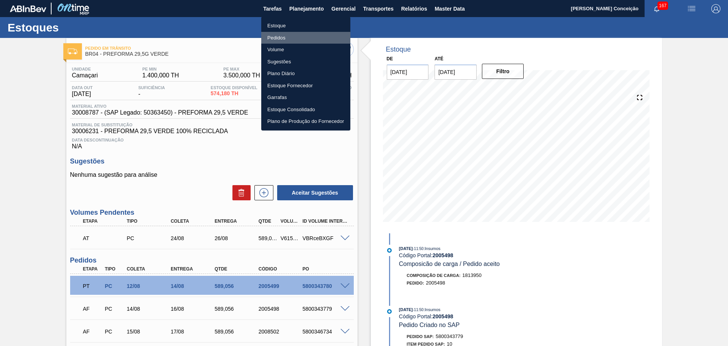
drag, startPoint x: 278, startPoint y: 38, endPoint x: 302, endPoint y: 38, distance: 24.3
click at [279, 38] on li "Pedidos" at bounding box center [305, 38] width 89 height 12
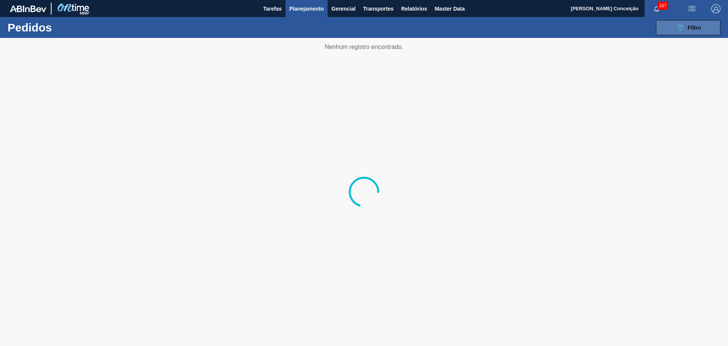
click at [688, 30] on span "Filtro" at bounding box center [694, 28] width 13 height 6
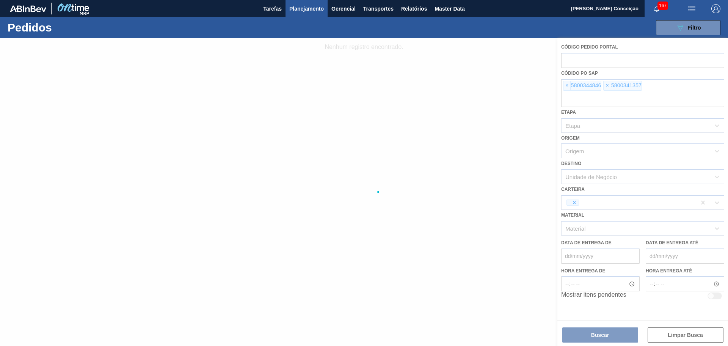
click at [567, 89] on div at bounding box center [364, 192] width 728 height 308
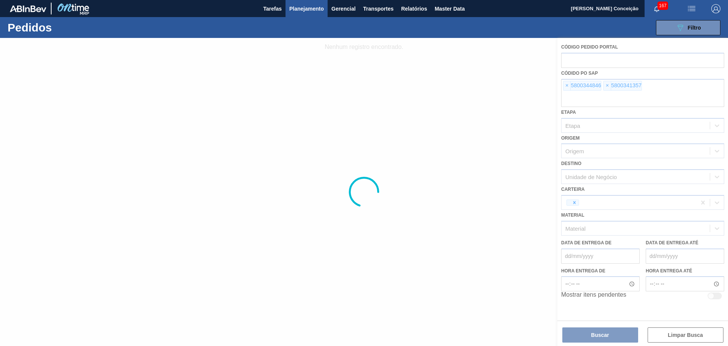
click at [566, 87] on div at bounding box center [364, 192] width 728 height 308
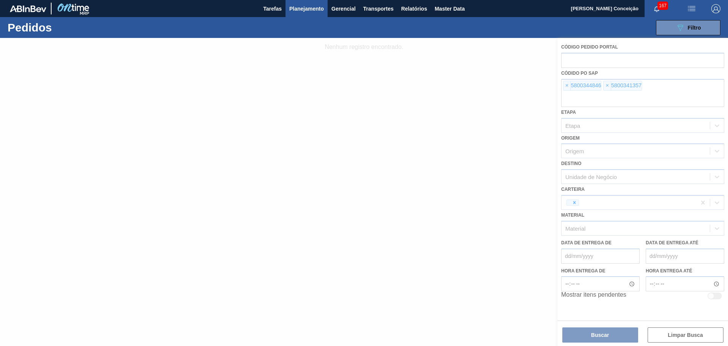
click at [566, 87] on div at bounding box center [364, 192] width 728 height 308
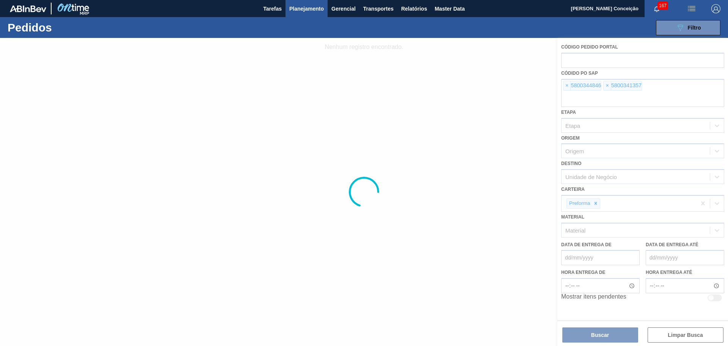
click at [566, 87] on div at bounding box center [364, 192] width 728 height 308
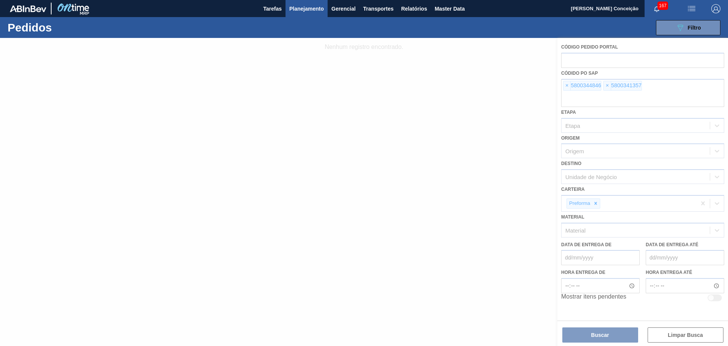
click at [566, 87] on div at bounding box center [364, 192] width 728 height 308
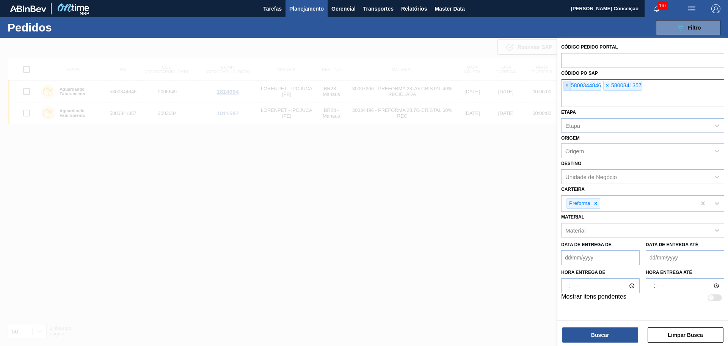
click at [565, 88] on span "×" at bounding box center [567, 85] width 7 height 9
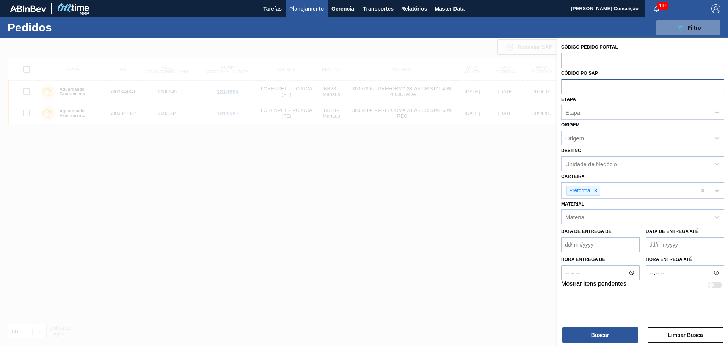
paste input "text"
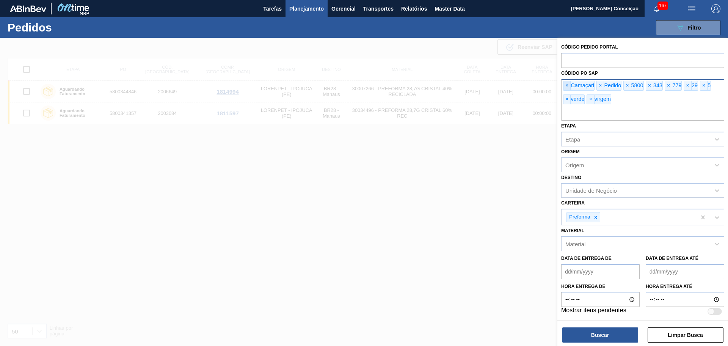
click at [567, 86] on span "×" at bounding box center [567, 85] width 7 height 9
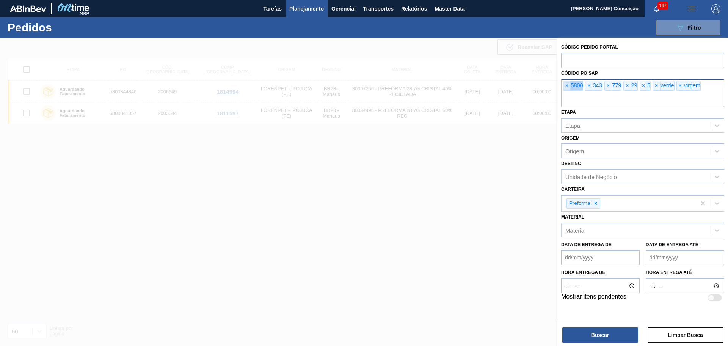
click at [567, 86] on span "×" at bounding box center [567, 85] width 7 height 9
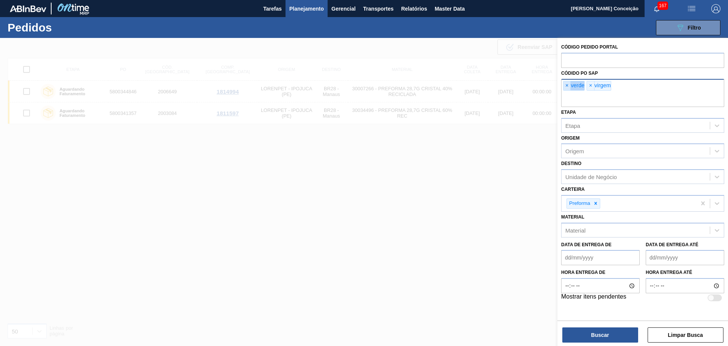
click at [567, 86] on span "×" at bounding box center [567, 85] width 7 height 9
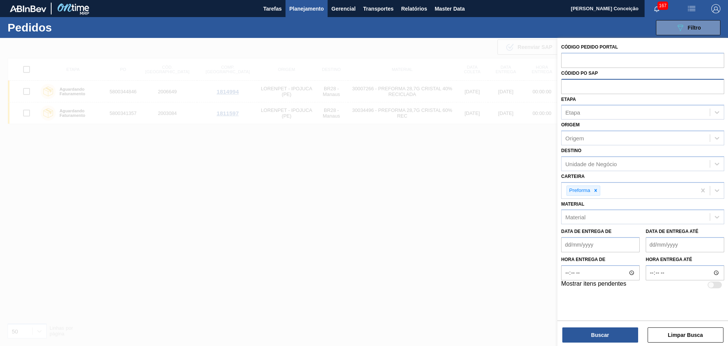
click at [567, 86] on input "text" at bounding box center [642, 86] width 163 height 14
click at [583, 85] on input "text" at bounding box center [642, 86] width 163 height 14
click at [590, 87] on input "text" at bounding box center [642, 86] width 163 height 14
click at [589, 87] on input "text" at bounding box center [642, 86] width 163 height 14
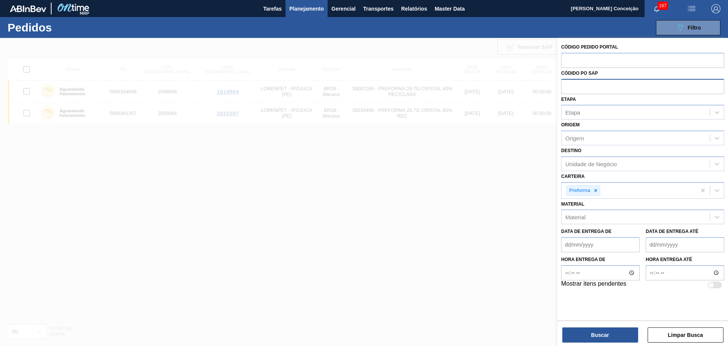
paste input "5800342543"
type input "5800342543"
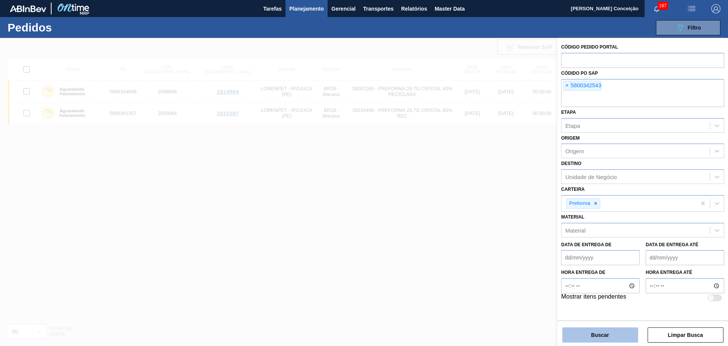
click at [596, 331] on button "Buscar" at bounding box center [600, 334] width 76 height 15
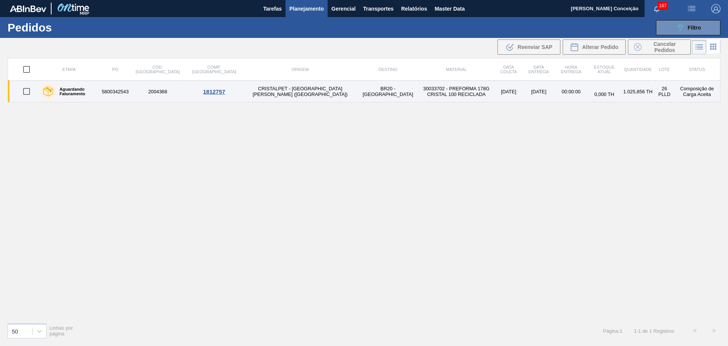
click at [418, 94] on td "30033702 - PREFORMA 178G CRISTAL 100 RECICLADA" at bounding box center [456, 92] width 76 height 22
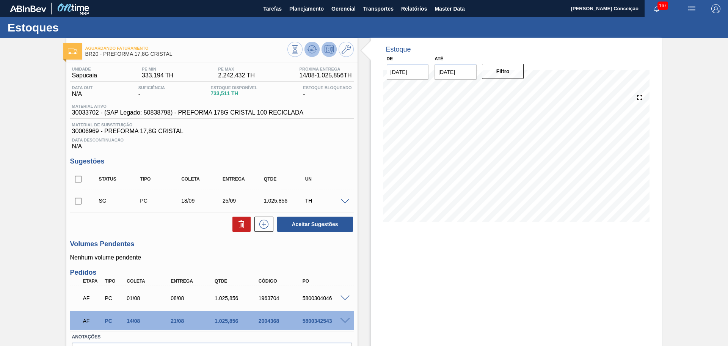
click at [312, 46] on icon at bounding box center [312, 48] width 8 height 4
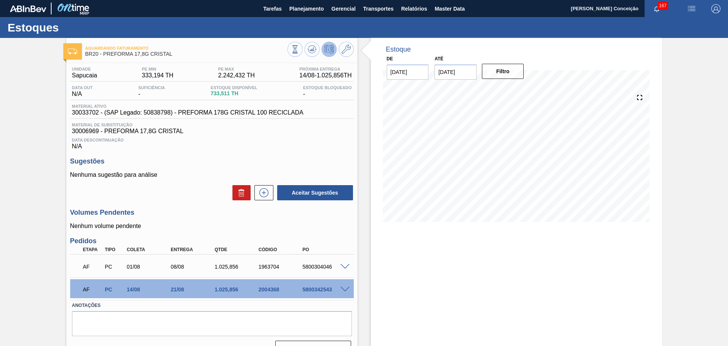
click at [270, 151] on div "Unidade Sapucaia PE MIN 333,194 TH PE MAX 2.242,432 TH Próxima Entrega 14/08 - …" at bounding box center [211, 210] width 291 height 295
click at [295, 14] on button "Planejamento" at bounding box center [307, 8] width 42 height 17
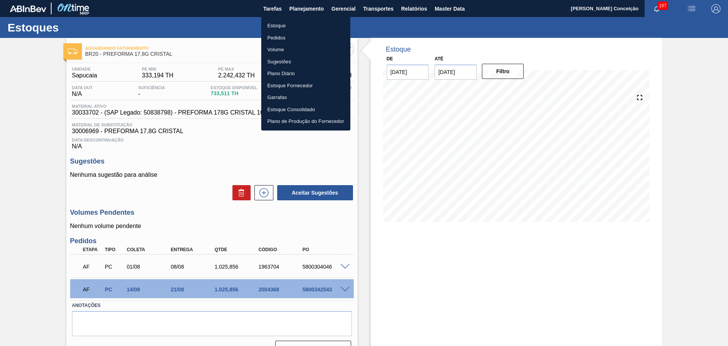
click at [278, 26] on li "Estoque" at bounding box center [305, 26] width 89 height 12
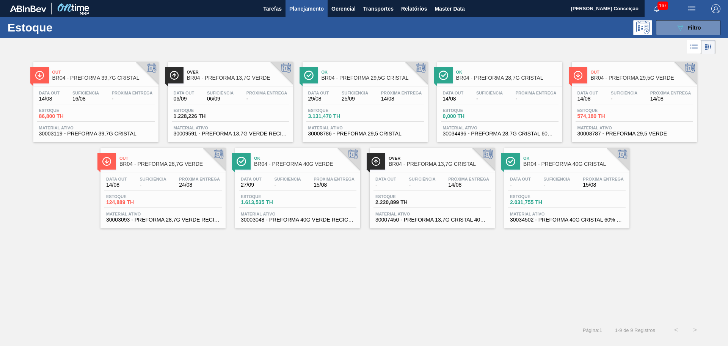
click at [429, 209] on div "Data out - Suficiência - Próxima Entrega 14/08 Estoque 2.220,899 TH Material at…" at bounding box center [432, 199] width 125 height 52
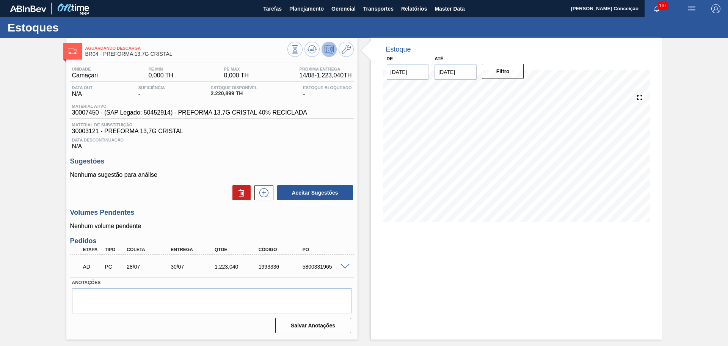
click at [196, 186] on div "Aceitar Sugestões" at bounding box center [212, 192] width 284 height 17
click at [227, 137] on div "Data Descontinuação N/A" at bounding box center [212, 142] width 284 height 15
click at [83, 113] on span "30007450 - (SAP Legado: 50452914) - PREFORMA 13,7G CRISTAL 40% RECICLADA" at bounding box center [189, 112] width 235 height 7
click at [86, 126] on span "Material de Substituição" at bounding box center [212, 124] width 280 height 5
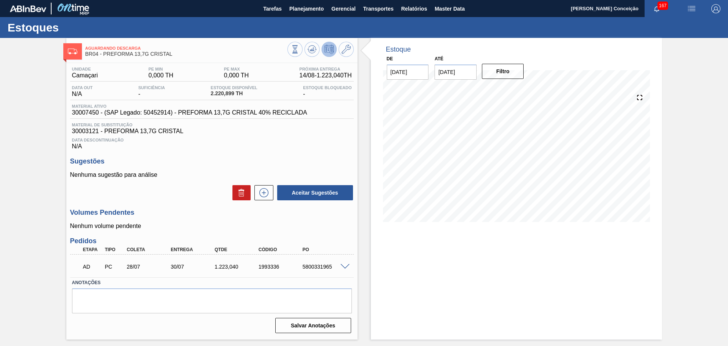
click at [85, 130] on span "30003121 - PREFORMA 13,7G CRISTAL" at bounding box center [212, 131] width 280 height 7
click at [297, 9] on span "Planejamento" at bounding box center [306, 8] width 35 height 9
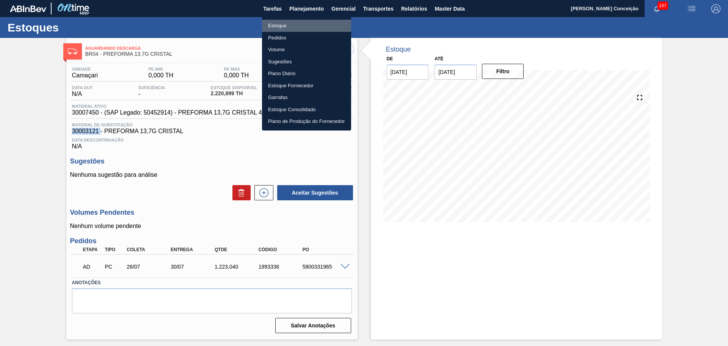
click at [272, 29] on li "Estoque" at bounding box center [306, 26] width 89 height 12
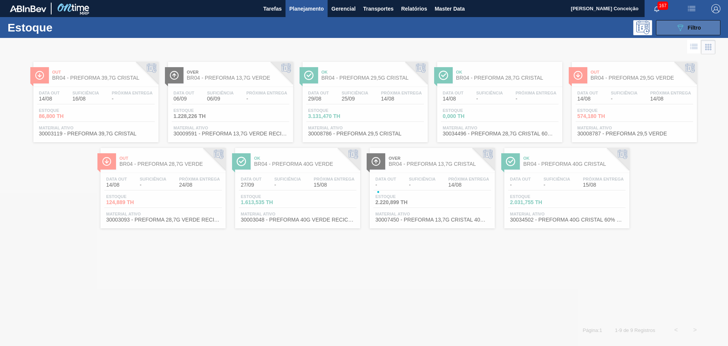
click at [704, 28] on button "089F7B8B-B2A5-4AFE-B5C0-19BA573D28AC Filtro" at bounding box center [688, 27] width 64 height 15
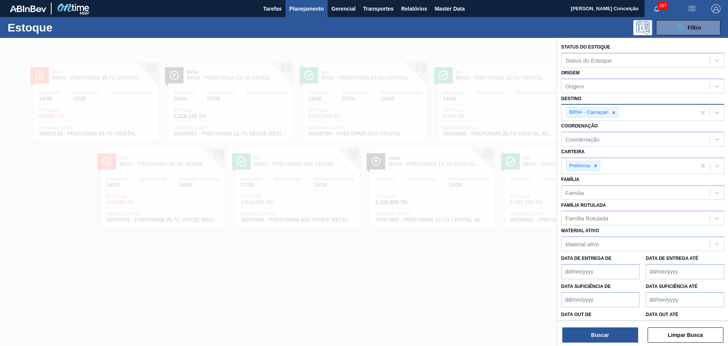
click at [613, 113] on icon at bounding box center [613, 112] width 3 height 3
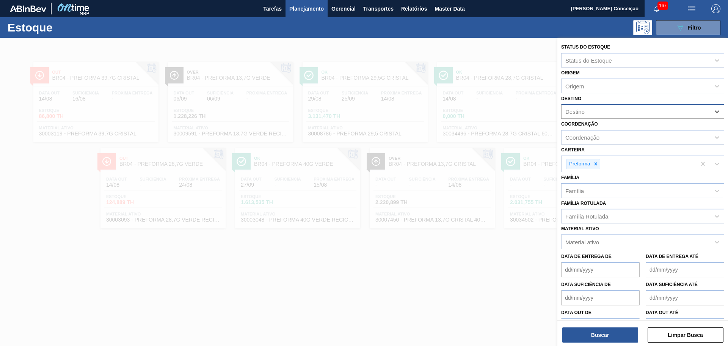
click at [601, 113] on div "Destino" at bounding box center [636, 111] width 148 height 11
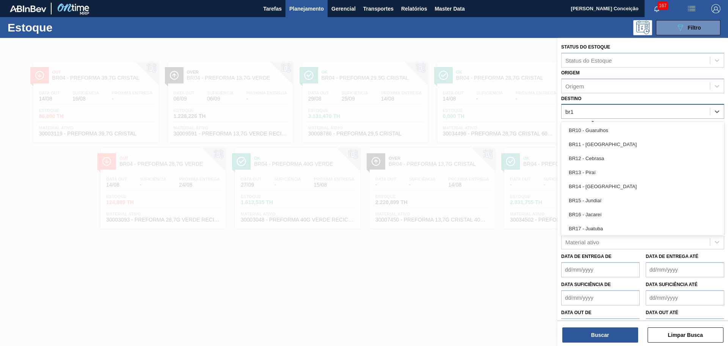
type input "br15"
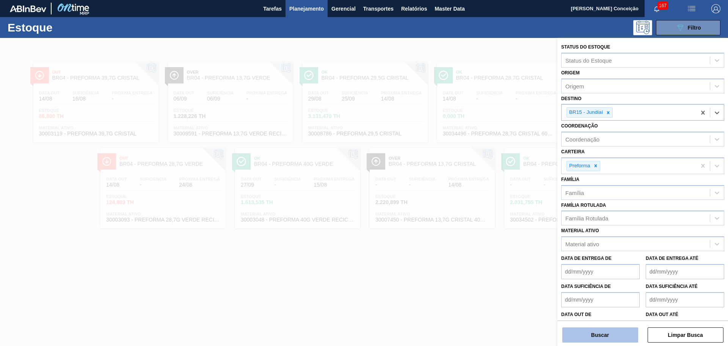
click at [591, 333] on button "Buscar" at bounding box center [600, 334] width 76 height 15
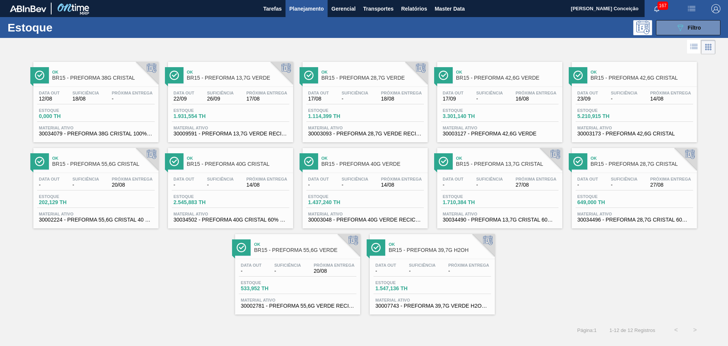
click at [323, 278] on div "Data out - Suficiência - Próxima Entrega 20/08 Estoque 533,952 TH Material ativ…" at bounding box center [297, 285] width 125 height 52
click at [695, 24] on div "089F7B8B-B2A5-4AFE-B5C0-19BA573D28AC Filtro" at bounding box center [688, 27] width 25 height 9
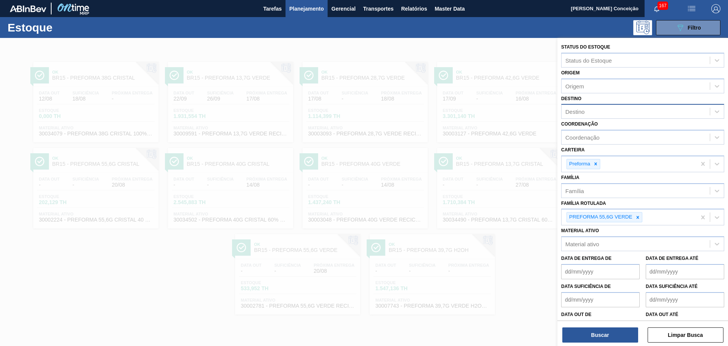
click at [583, 106] on div "Destino" at bounding box center [636, 111] width 148 height 11
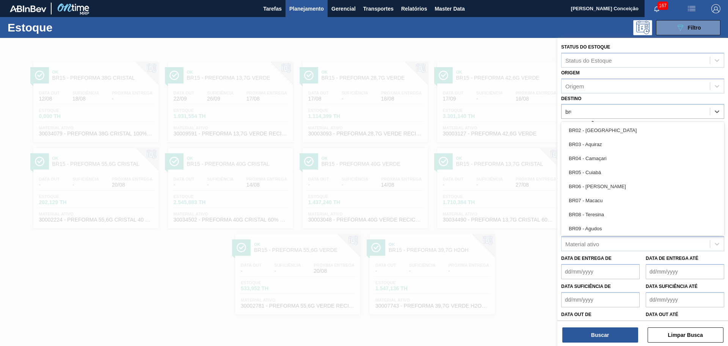
type input "br04"
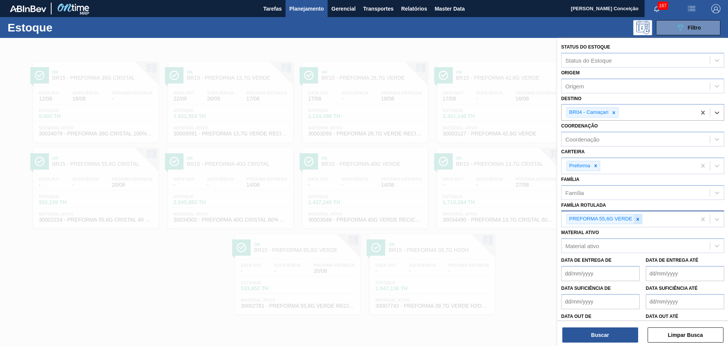
click at [636, 220] on icon at bounding box center [637, 219] width 5 height 5
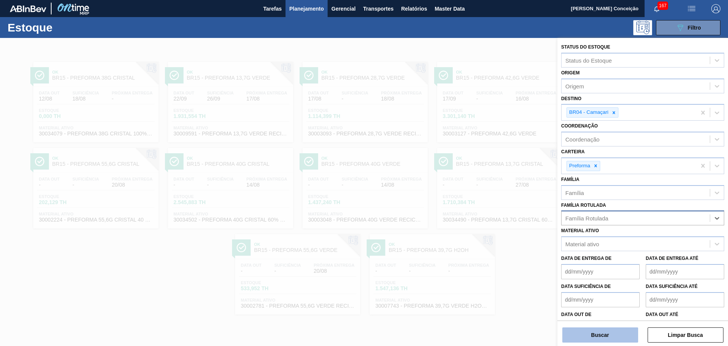
click at [614, 333] on button "Buscar" at bounding box center [600, 334] width 76 height 15
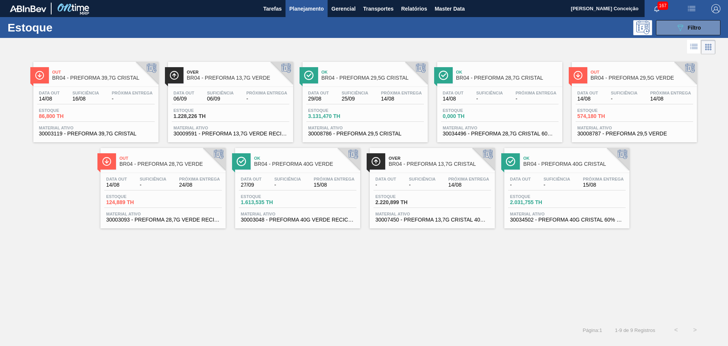
click at [634, 265] on div "Out BR04 - PREFORMA 39,7G CRISTAL Data out 14/08 Suficiência 16/08 Próxima Entr…" at bounding box center [364, 188] width 728 height 264
click at [315, 9] on span "Planejamento" at bounding box center [306, 8] width 35 height 9
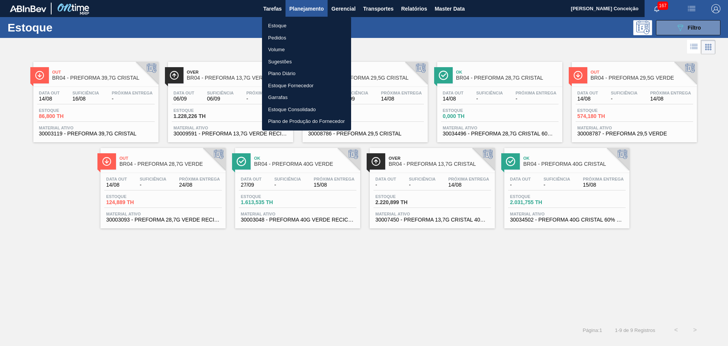
click at [274, 37] on li "Pedidos" at bounding box center [306, 38] width 89 height 12
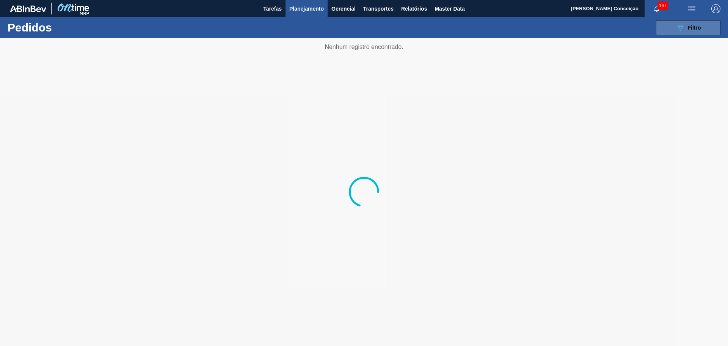
click at [692, 25] on span "Filtro" at bounding box center [694, 28] width 13 height 6
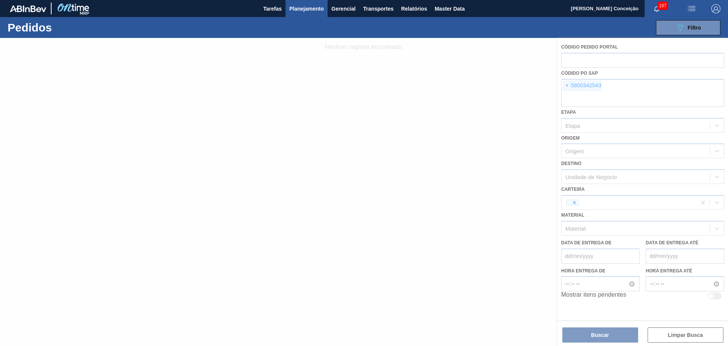
click at [565, 84] on div at bounding box center [364, 192] width 728 height 308
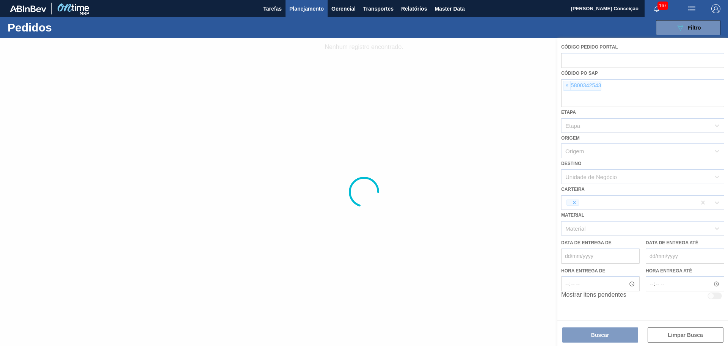
click at [565, 84] on div at bounding box center [364, 192] width 728 height 308
click at [567, 85] on div at bounding box center [364, 192] width 728 height 308
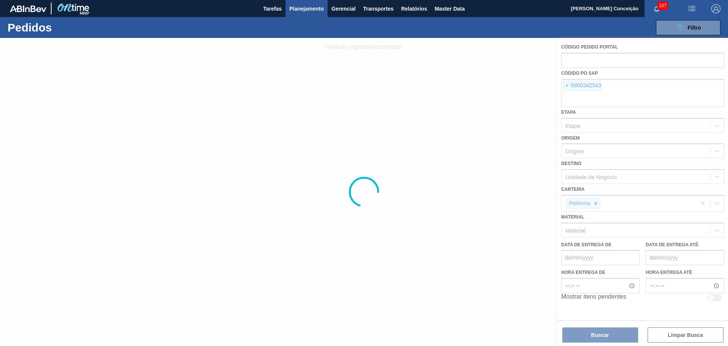
click at [567, 85] on div at bounding box center [364, 192] width 728 height 308
click at [567, 88] on div at bounding box center [364, 192] width 728 height 308
click at [568, 88] on div at bounding box center [364, 192] width 728 height 308
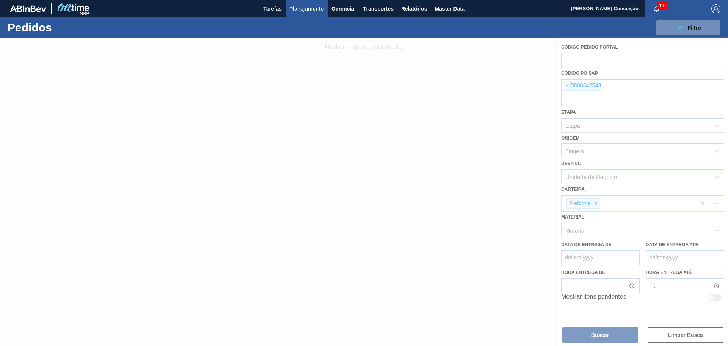
click at [568, 88] on div at bounding box center [364, 192] width 728 height 308
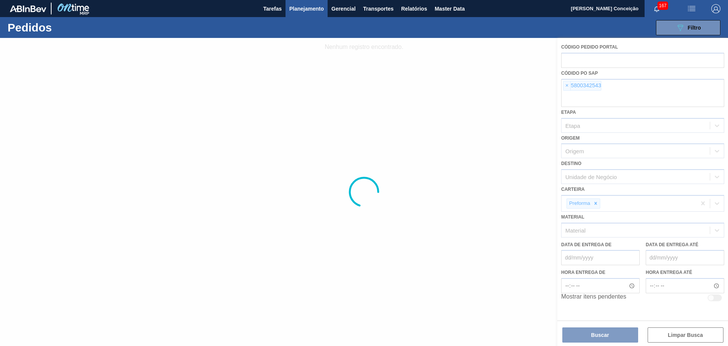
click at [568, 88] on div at bounding box center [364, 192] width 728 height 308
click at [567, 88] on div at bounding box center [364, 192] width 728 height 308
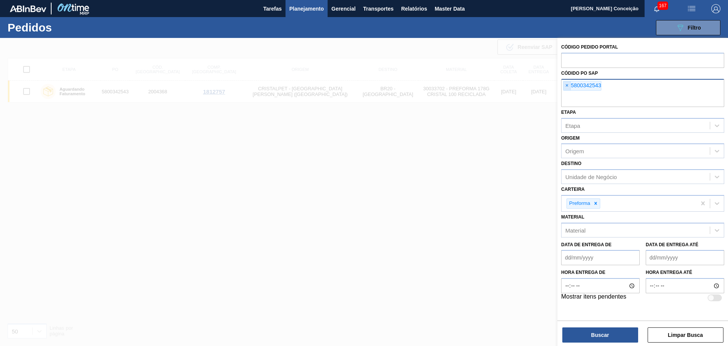
click at [568, 84] on span "×" at bounding box center [567, 85] width 7 height 9
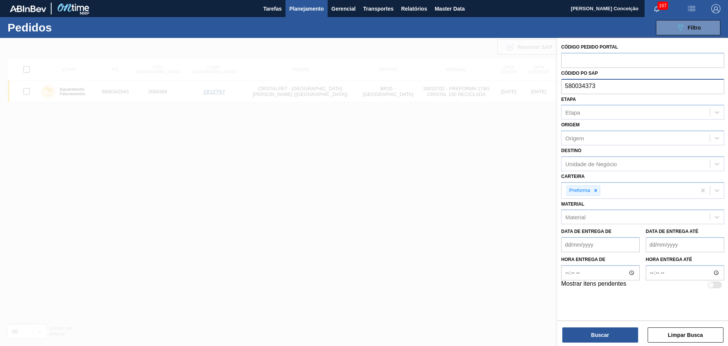
type input "5800343732"
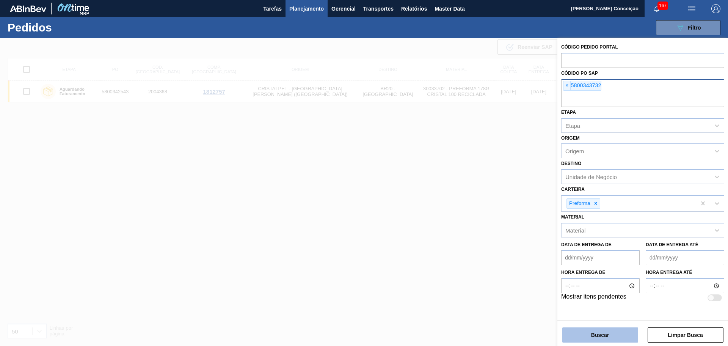
click at [594, 333] on button "Buscar" at bounding box center [600, 334] width 76 height 15
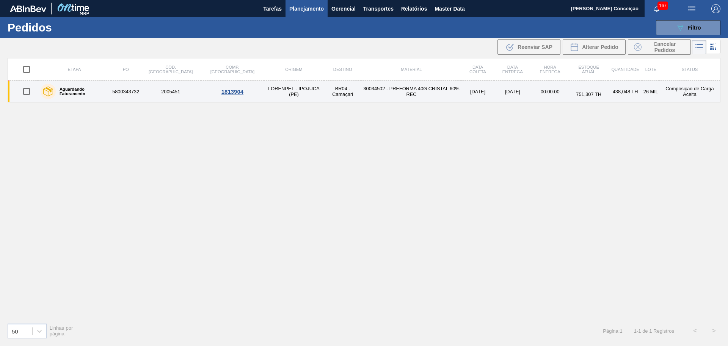
click at [264, 90] on td "LORENPET - IPOJUCA (PE)" at bounding box center [294, 92] width 60 height 22
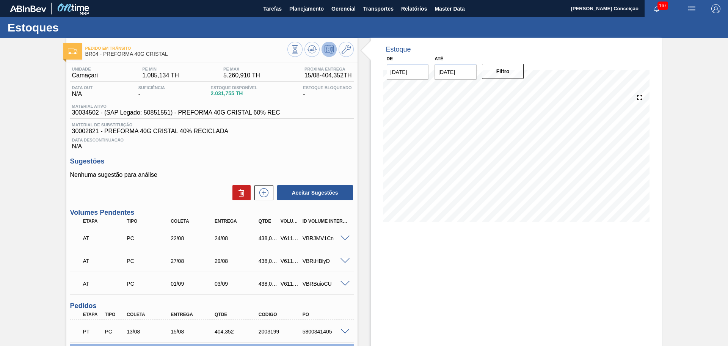
click at [359, 226] on div "Estoque De [DATE] Até [DATE] Filtro" at bounding box center [510, 244] width 305 height 412
click at [299, 49] on icon at bounding box center [295, 49] width 8 height 8
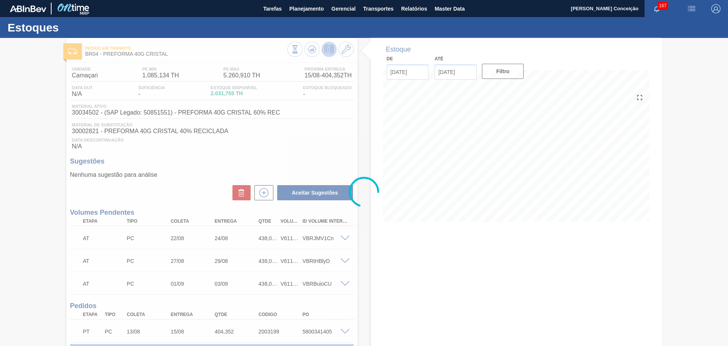
click at [362, 283] on div at bounding box center [364, 192] width 728 height 308
click at [351, 304] on div at bounding box center [364, 192] width 728 height 308
click at [360, 301] on div at bounding box center [364, 192] width 728 height 308
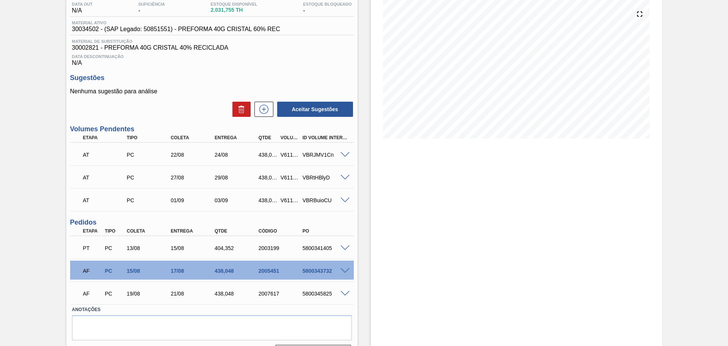
scroll to position [104, 0]
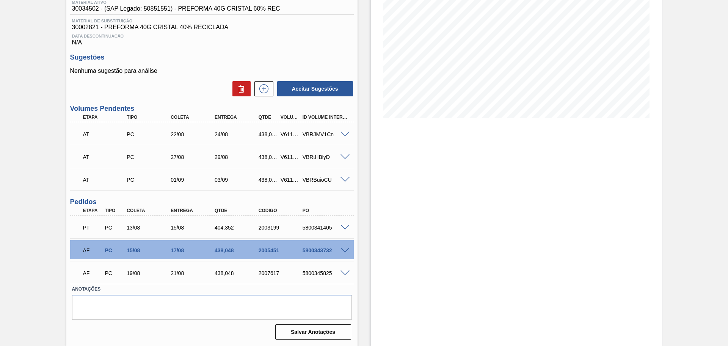
click at [344, 249] on span at bounding box center [345, 251] width 9 height 6
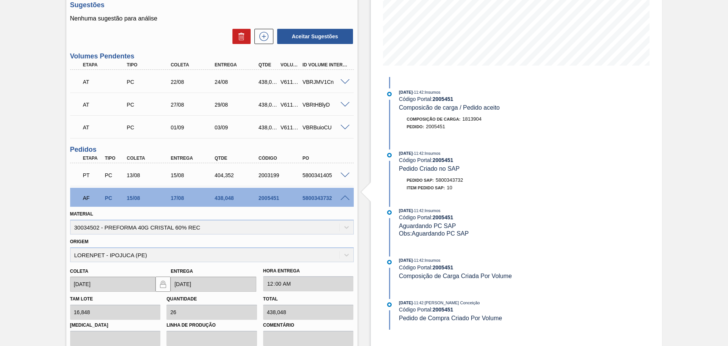
scroll to position [246, 0]
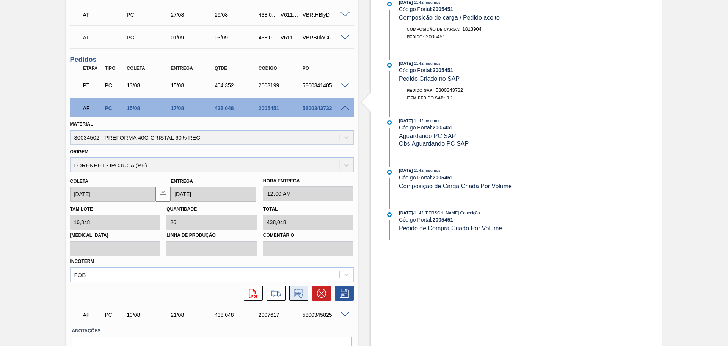
click at [297, 295] on icon at bounding box center [299, 293] width 12 height 9
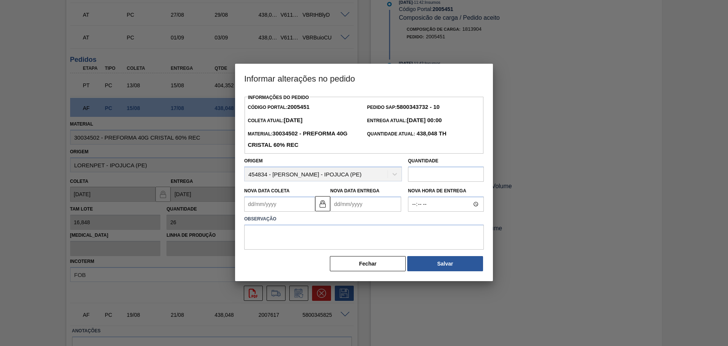
click at [290, 210] on Coleta "Nova Data Coleta" at bounding box center [279, 203] width 71 height 15
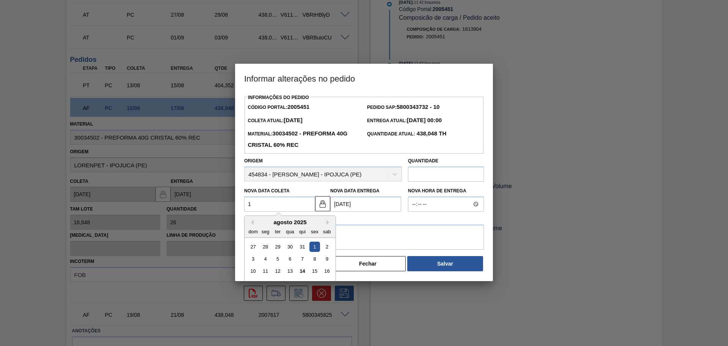
type Coleta "1"
type Entrega "03/08/2025"
type Coleta "14"
type Entrega "16/08/2025"
type Coleta "[DATE]"
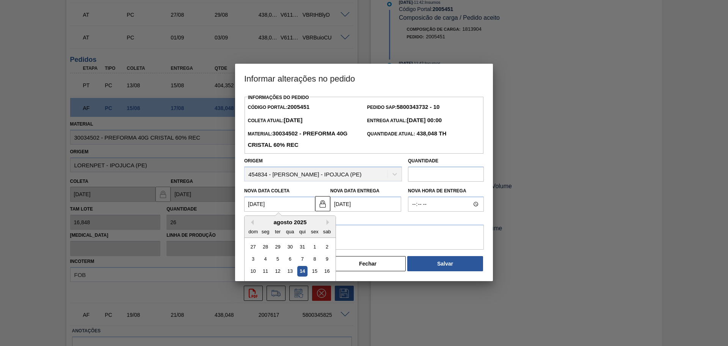
click at [301, 273] on div "14" at bounding box center [302, 271] width 10 height 10
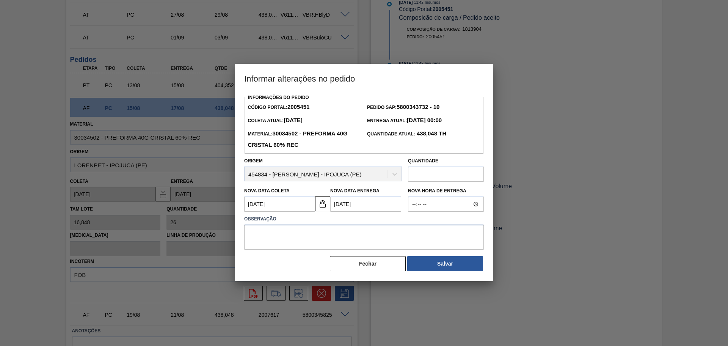
click at [402, 236] on textarea at bounding box center [364, 237] width 240 height 25
type textarea "antecipação , carro chegou antes"
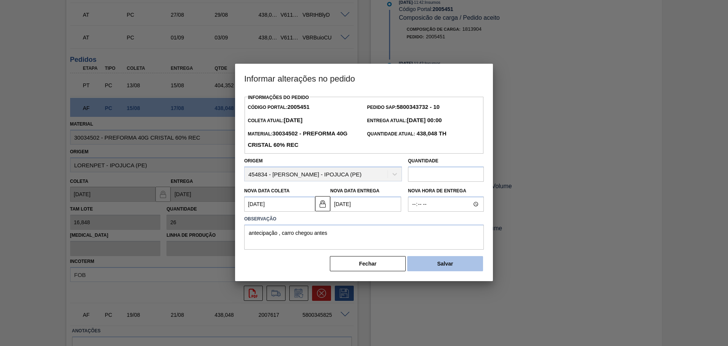
click at [429, 266] on button "Salvar" at bounding box center [445, 263] width 76 height 15
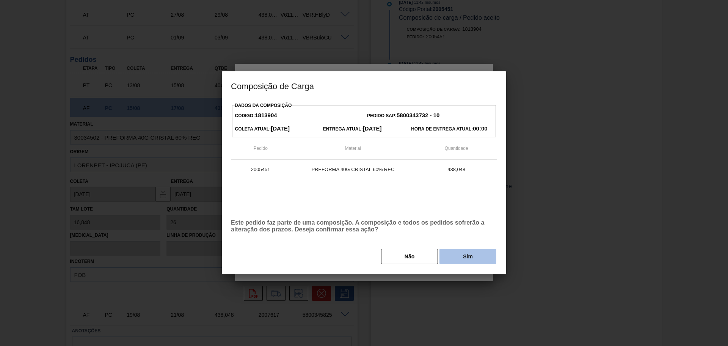
click at [464, 254] on button "Sim" at bounding box center [468, 256] width 57 height 15
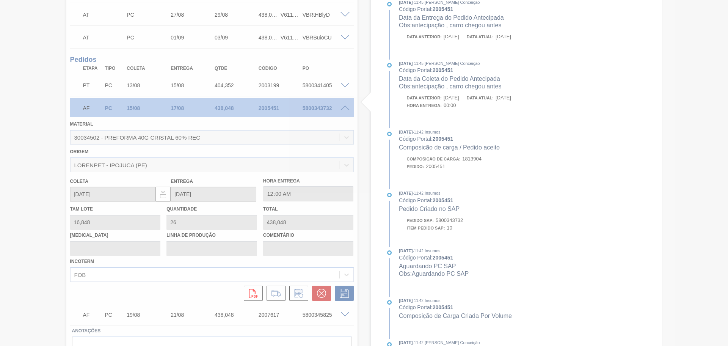
type input "antecipação , carro chegou antes"
type input "[DATE]"
type input "16/08/2025"
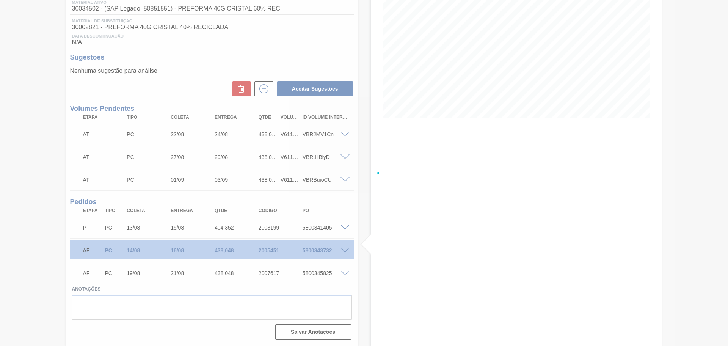
scroll to position [104, 0]
click at [375, 221] on div "Estoque De [DATE] Até [DATE] Filtro" at bounding box center [516, 140] width 291 height 412
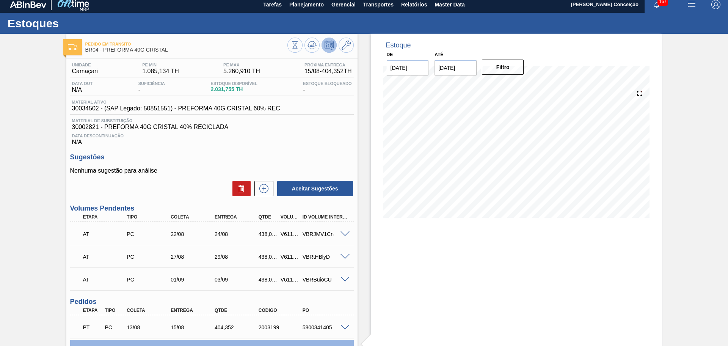
scroll to position [0, 0]
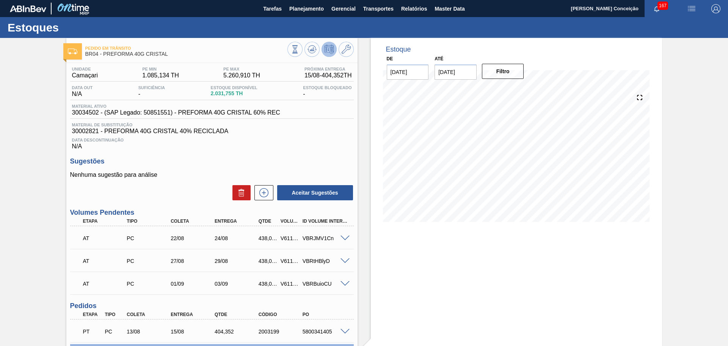
click at [276, 153] on div "Unidade Camaçari PE MIN 1.085,134 TH PE MAX 5.260,910 TH Próxima Entrega 15/08 …" at bounding box center [211, 254] width 291 height 383
click at [286, 153] on div "Unidade Camaçari PE MIN 1.085,134 TH PE MAX 5.260,910 TH Próxima Entrega 15/08 …" at bounding box center [211, 254] width 291 height 383
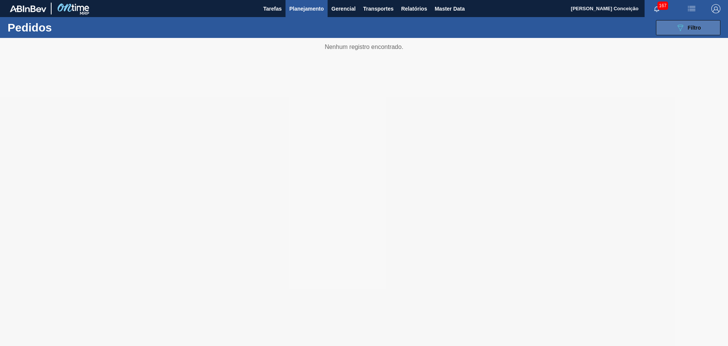
click at [673, 27] on button "089F7B8B-B2A5-4AFE-B5C0-19BA573D28AC Filtro" at bounding box center [688, 27] width 64 height 15
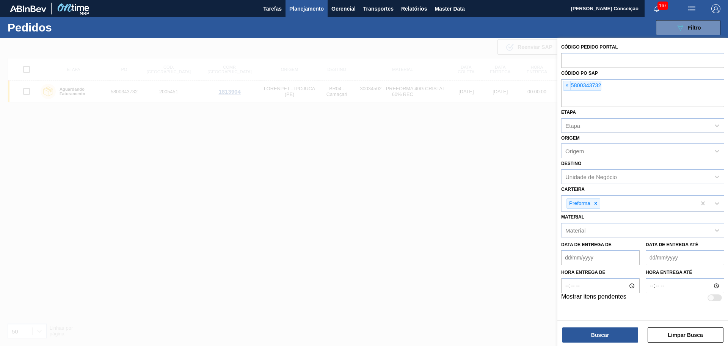
click at [298, 11] on span "Planejamento" at bounding box center [306, 8] width 35 height 9
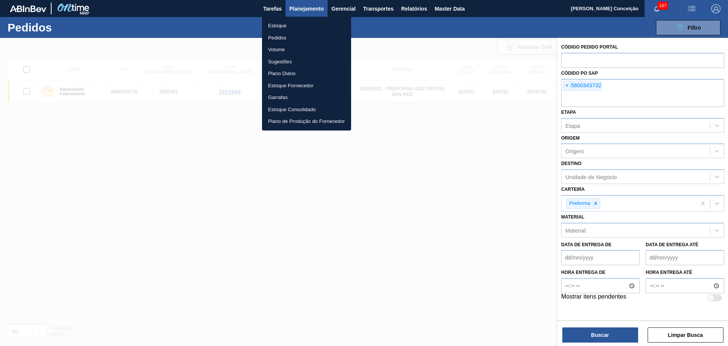
click at [276, 27] on li "Estoque" at bounding box center [306, 26] width 89 height 12
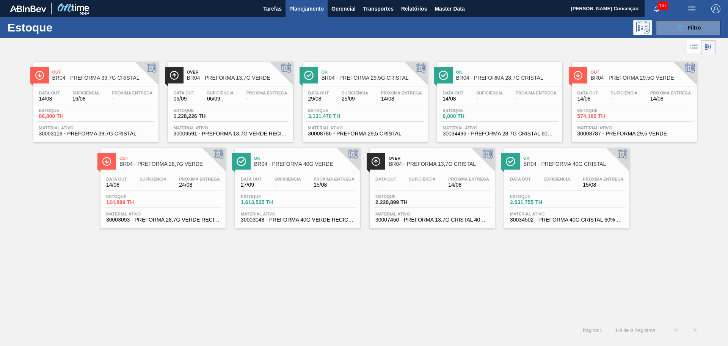
click at [261, 291] on div "Out BR04 - PREFORMA 39,7G CRISTAL Data out 14/08 Suficiência 16/08 Próxima Entr…" at bounding box center [364, 188] width 728 height 264
click at [426, 194] on span "Estoque" at bounding box center [401, 196] width 53 height 5
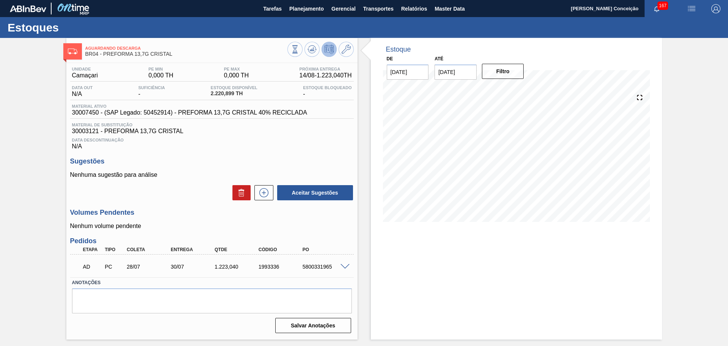
click at [222, 265] on div "1.223,040" at bounding box center [237, 267] width 49 height 6
click at [233, 269] on div "1.223,040" at bounding box center [237, 267] width 49 height 6
click at [221, 171] on p "Nenhuma sugestão para análise" at bounding box center [212, 174] width 284 height 7
click at [188, 27] on div "Estoques" at bounding box center [364, 27] width 728 height 21
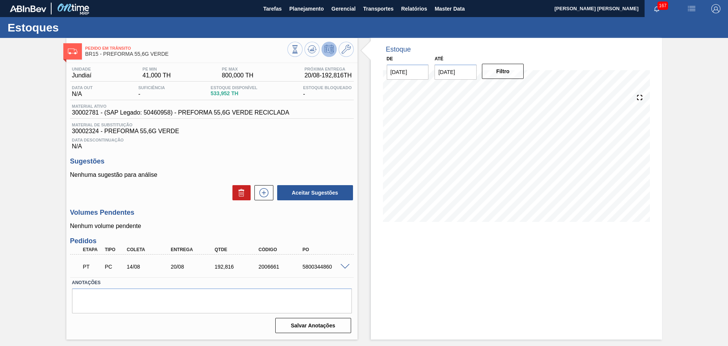
click at [347, 142] on div "Data Descontinuação N/A" at bounding box center [212, 142] width 284 height 15
click at [299, 49] on icon at bounding box center [295, 49] width 8 height 8
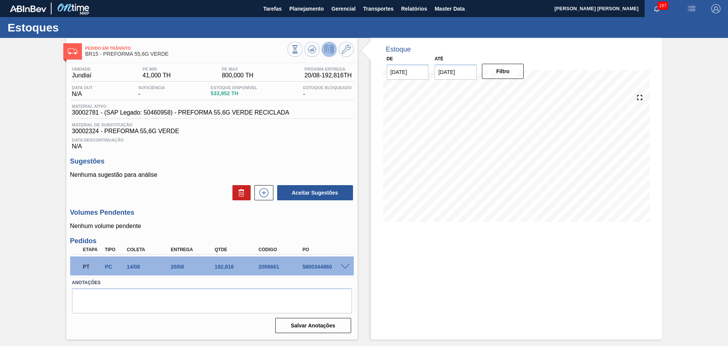
click at [84, 111] on span "30002781 - (SAP Legado: 50460958) - PREFORMA 55,6G VERDE RECICLADA" at bounding box center [180, 112] width 217 height 7
copy span "30002781"
click at [85, 132] on span "30002324 - PREFORMA 55,6G VERDE" at bounding box center [212, 131] width 280 height 7
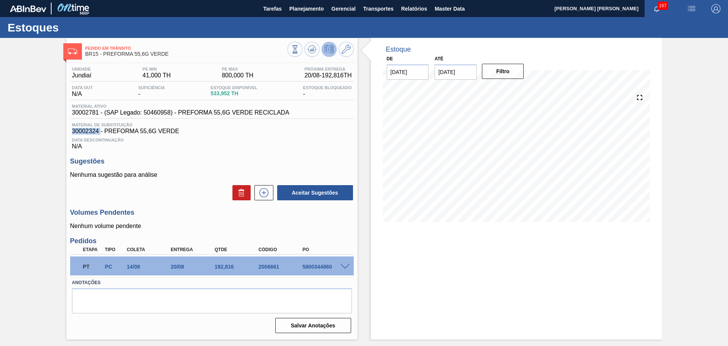
copy span "30002324"
click at [318, 156] on div "Unidade Jundiaí PE MIN 41,000 TH PE MAX 800,000 TH Próxima Entrega 20/08 - 192,…" at bounding box center [211, 199] width 291 height 273
click at [314, 9] on span "Planejamento" at bounding box center [306, 8] width 35 height 9
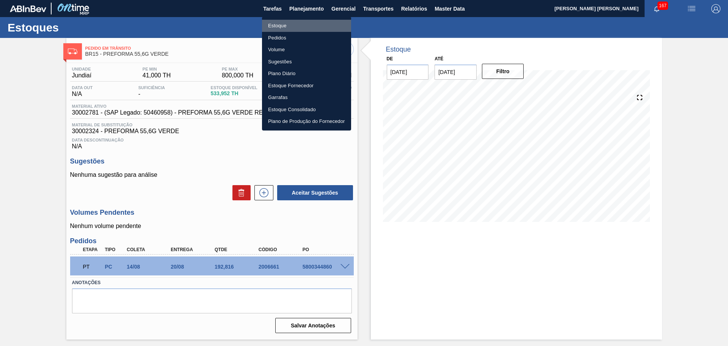
click at [280, 28] on li "Estoque" at bounding box center [306, 26] width 89 height 12
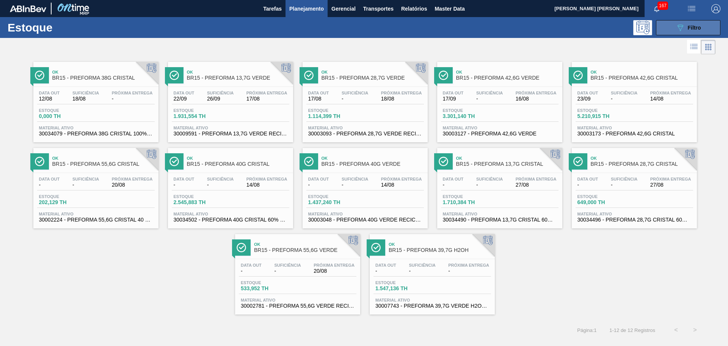
click at [713, 27] on button "089F7B8B-B2A5-4AFE-B5C0-19BA573D28AC Filtro" at bounding box center [688, 27] width 64 height 15
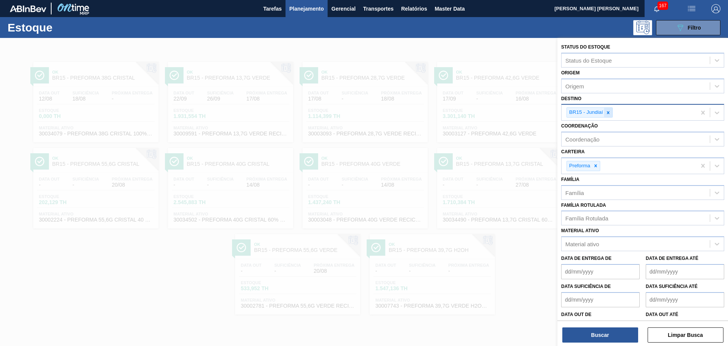
click at [608, 111] on icon at bounding box center [608, 112] width 3 height 3
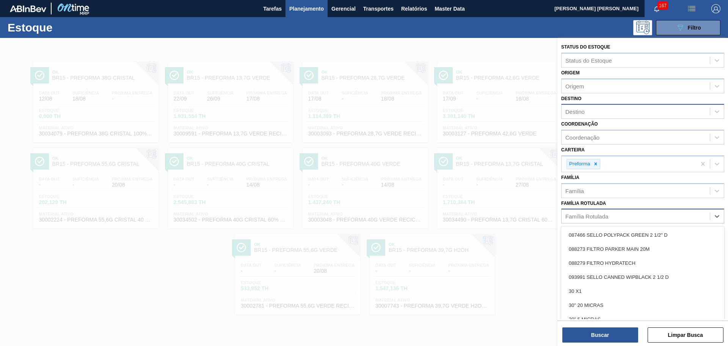
click at [589, 212] on div "Família Rotulada" at bounding box center [636, 216] width 148 height 11
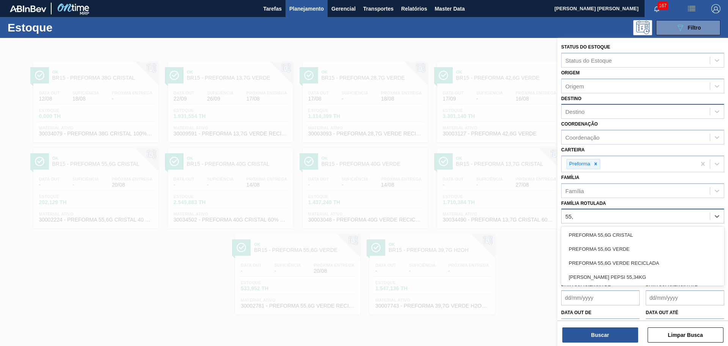
type Rotulada "55,6"
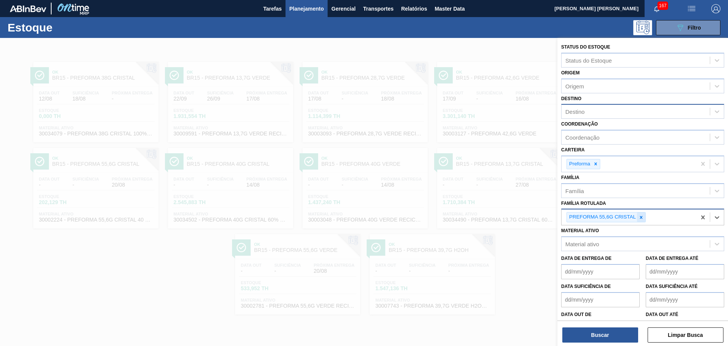
click at [642, 220] on div at bounding box center [641, 216] width 8 height 9
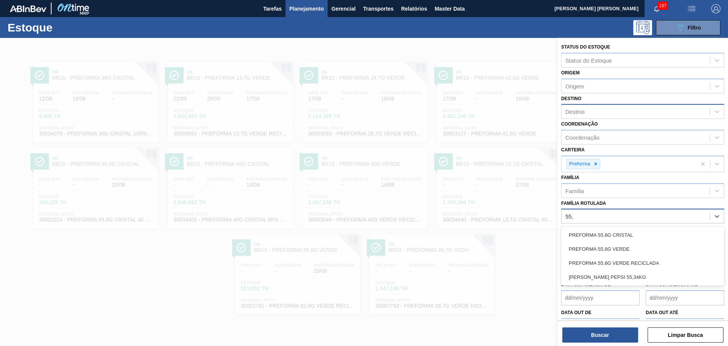
type Rotulada "55,6"
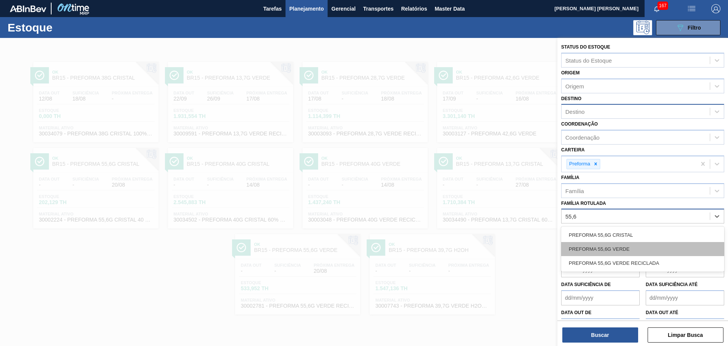
click at [633, 250] on div "PREFORMA 55,6G VERDE" at bounding box center [642, 249] width 163 height 14
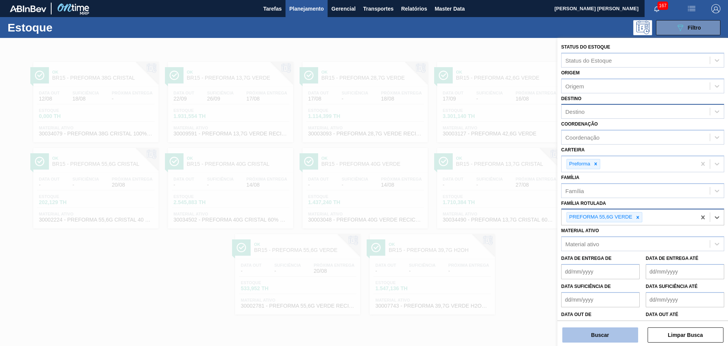
click at [601, 335] on button "Buscar" at bounding box center [600, 334] width 76 height 15
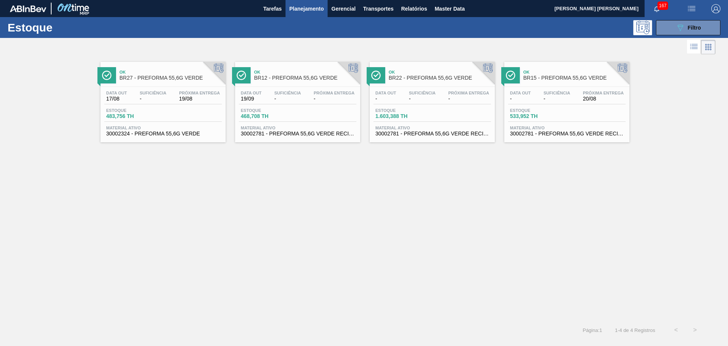
click at [188, 192] on div "Ok BR27 - PREFORMA 55,6G VERDE Data out 17/08 Suficiência - Próxima Entrega 19/…" at bounding box center [364, 188] width 728 height 264
click at [155, 89] on div "Data out 17/08 Suficiência - Próxima Entrega 19/08 Estoque 483,756 TH Material …" at bounding box center [162, 113] width 125 height 52
click at [264, 214] on div "Ok BR27 - PREFORMA 55,6G VERDE Data out 17/08 Suficiência - Próxima Entrega 19/…" at bounding box center [364, 188] width 728 height 264
click at [291, 96] on span "-" at bounding box center [287, 99] width 27 height 6
click at [388, 167] on div "Ok BR27 - PREFORMA 55,6G VERDE Data out 17/08 Suficiência - Próxima Entrega 19/…" at bounding box center [364, 188] width 728 height 264
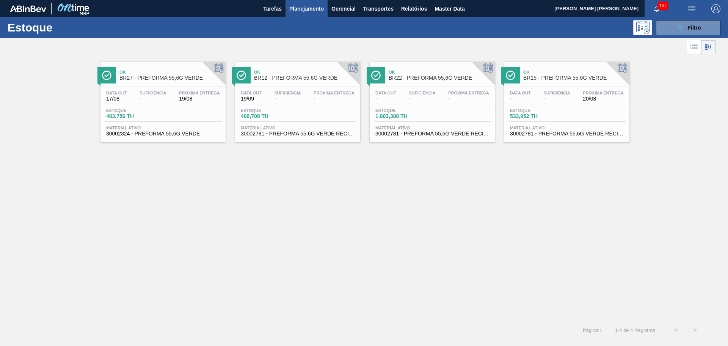
click at [140, 97] on span "-" at bounding box center [153, 99] width 27 height 6
click at [239, 199] on div "Ok BR27 - PREFORMA 55,6G VERDE Data out 17/08 Suficiência - Próxima Entrega 19/…" at bounding box center [364, 188] width 728 height 264
click at [268, 184] on div "Ok BR27 - PREFORMA 55,6G VERDE Data out 17/08 Suficiência - Próxima Entrega 19/…" at bounding box center [364, 188] width 728 height 264
click at [235, 210] on div "Ok BR27 - PREFORMA 55,6G VERDE Data out 17/08 Suficiência - Próxima Entrega 19/…" at bounding box center [364, 188] width 728 height 264
click at [294, 9] on span "Planejamento" at bounding box center [306, 8] width 35 height 9
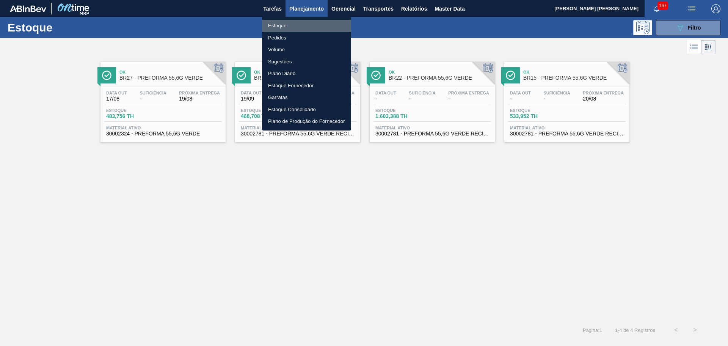
click at [285, 26] on li "Estoque" at bounding box center [306, 26] width 89 height 12
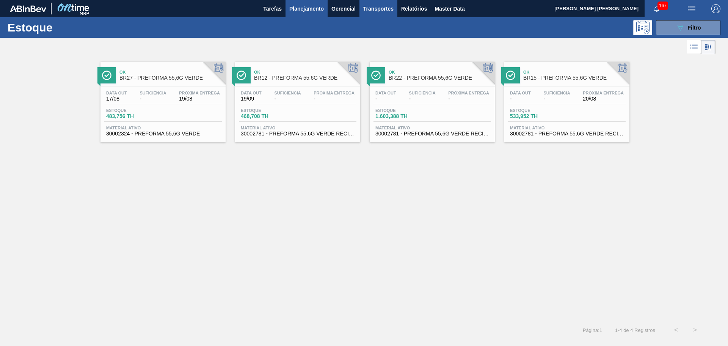
click at [377, 10] on span "Transportes" at bounding box center [378, 8] width 30 height 9
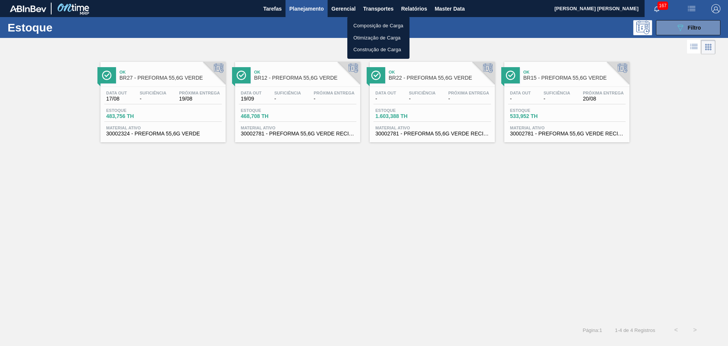
click at [371, 38] on li "Otimização de Carga" at bounding box center [378, 38] width 62 height 12
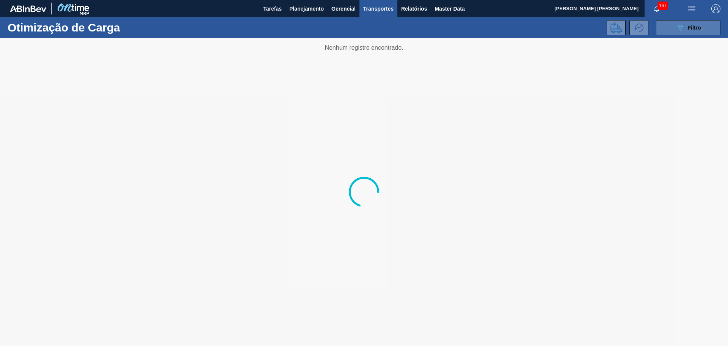
click at [702, 32] on button "089F7B8B-B2A5-4AFE-B5C0-19BA573D28AC Filtro" at bounding box center [688, 27] width 64 height 15
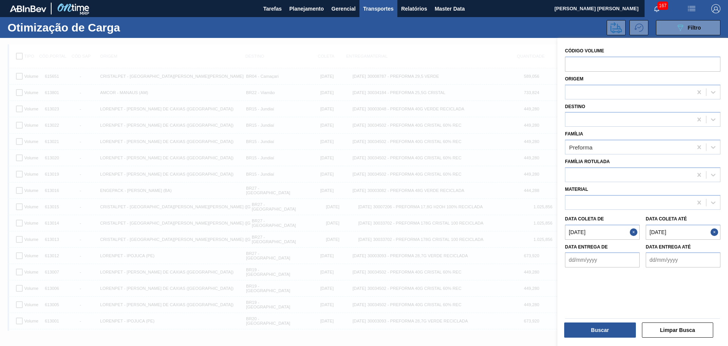
click at [654, 233] on até "20/08/2025" at bounding box center [683, 232] width 75 height 15
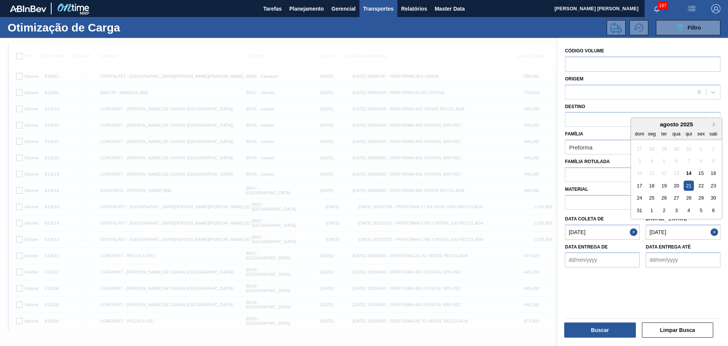
type até "[DATE]"
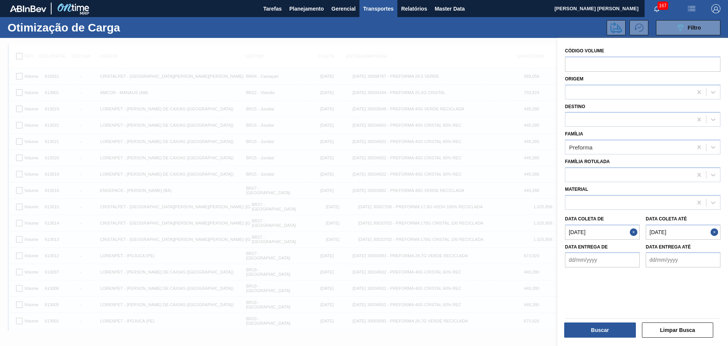
click at [615, 287] on div at bounding box center [639, 287] width 155 height 41
click at [607, 329] on button "Buscar" at bounding box center [600, 329] width 72 height 15
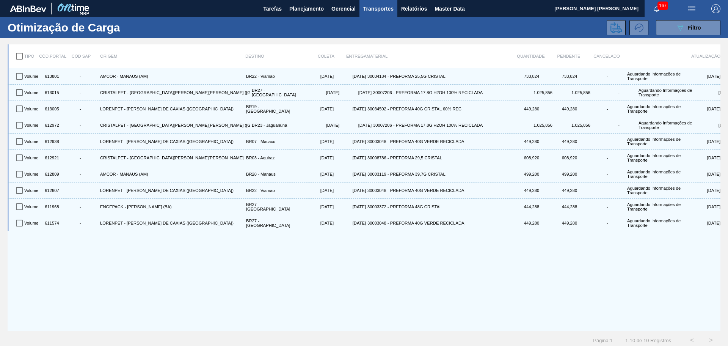
click at [17, 54] on input "checkbox" at bounding box center [19, 56] width 16 height 16
checkbox input "true"
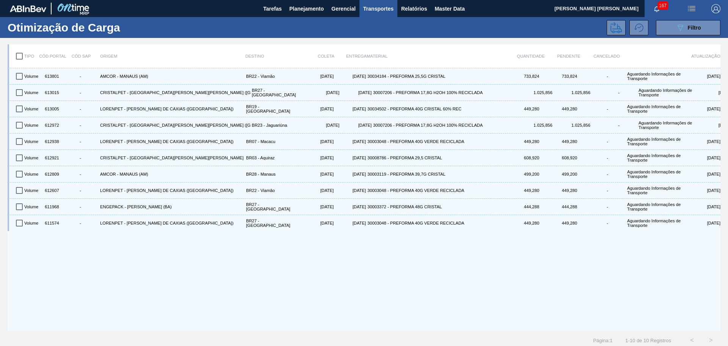
checkbox input "true"
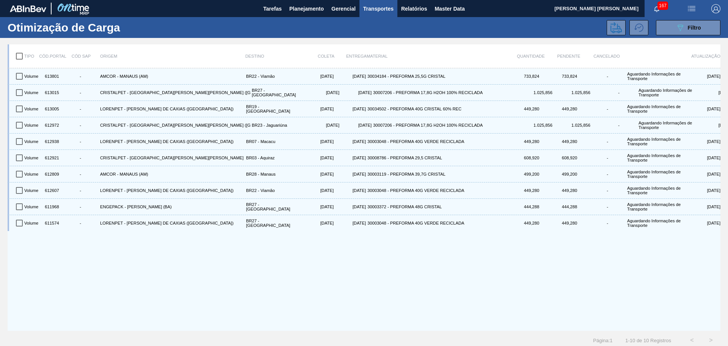
checkbox input "true"
click at [620, 28] on icon at bounding box center [616, 27] width 11 height 11
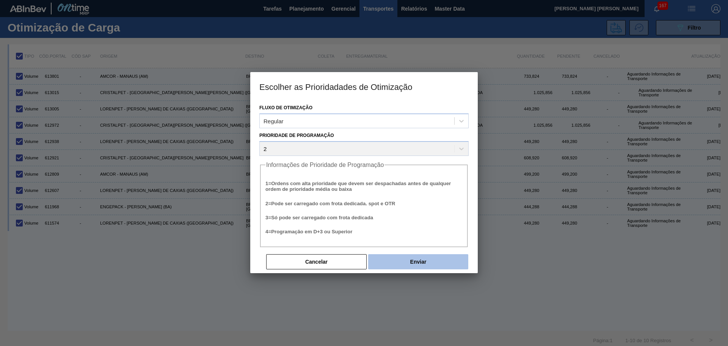
click at [396, 265] on button "Enviar" at bounding box center [418, 261] width 100 height 15
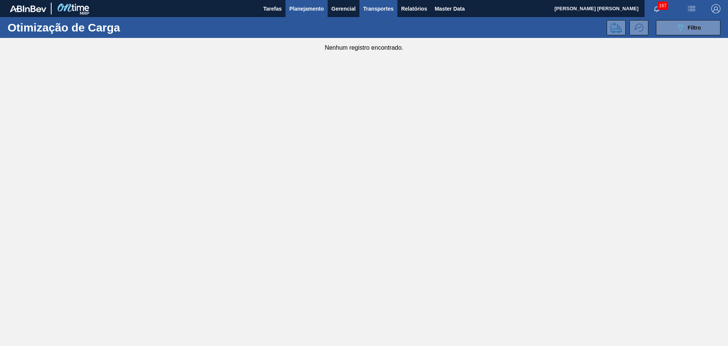
click at [300, 5] on span "Planejamento" at bounding box center [306, 8] width 35 height 9
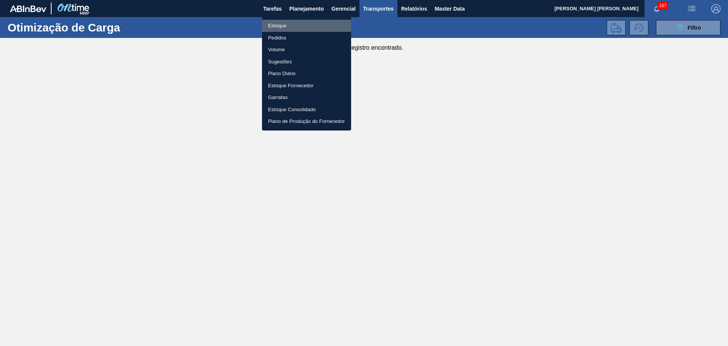
click at [273, 24] on li "Estoque" at bounding box center [306, 26] width 89 height 12
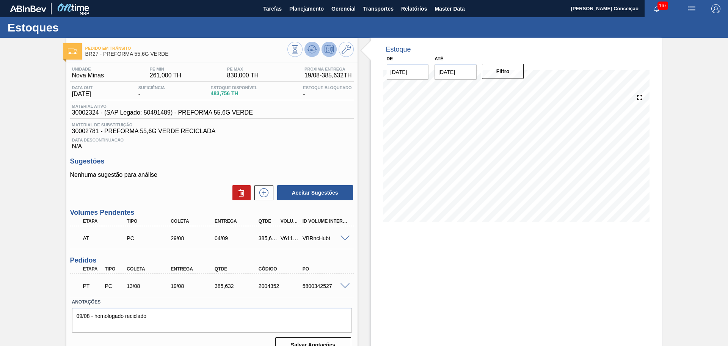
click at [310, 50] on icon at bounding box center [311, 48] width 5 height 3
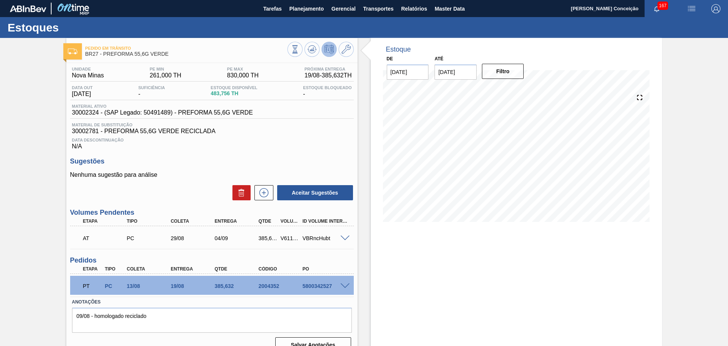
click at [83, 113] on span "30002324 - (SAP Legado: 50491489) - PREFORMA 55,6G VERDE" at bounding box center [162, 112] width 181 height 7
copy span "30002324"
click at [88, 133] on span "30002781 - PREFORMA 55,6G VERDE RECICLADA" at bounding box center [212, 131] width 280 height 7
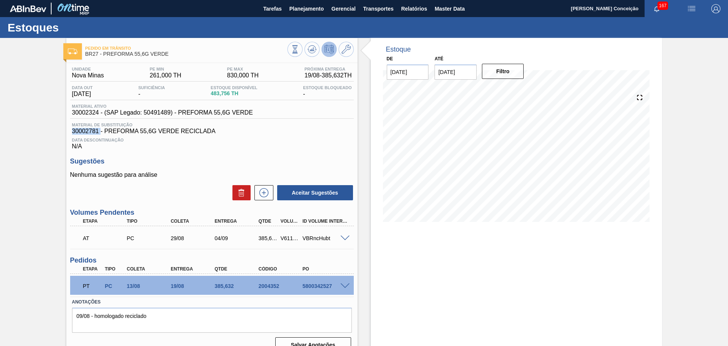
copy span "30002781"
click at [345, 288] on span at bounding box center [345, 286] width 9 height 6
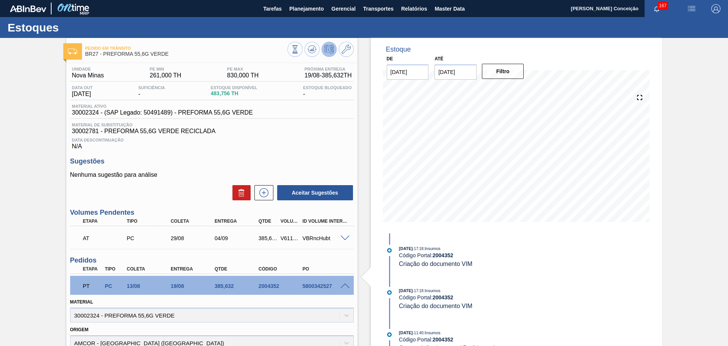
click at [344, 284] on span at bounding box center [345, 286] width 9 height 6
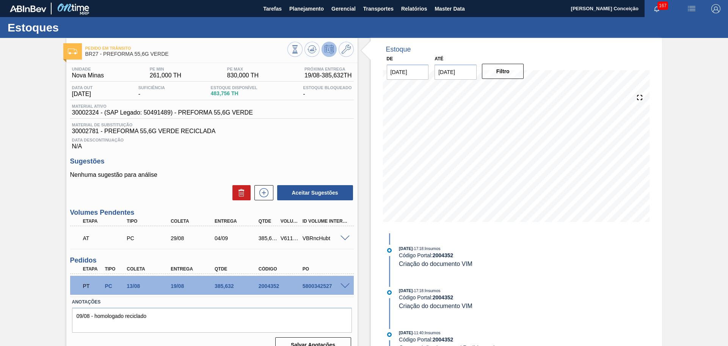
click at [330, 146] on div "Data Descontinuação N/A" at bounding box center [212, 142] width 284 height 15
click at [347, 238] on span at bounding box center [345, 239] width 9 height 6
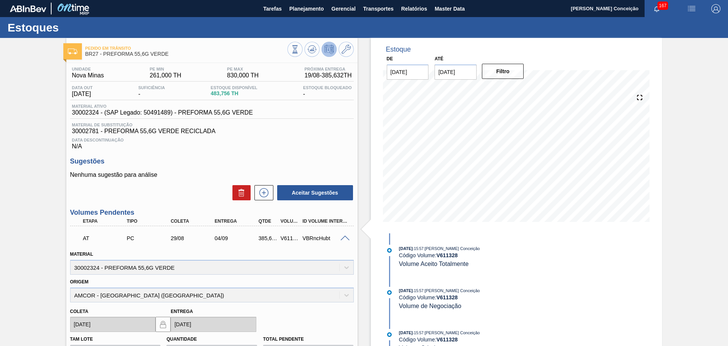
click at [344, 239] on span at bounding box center [345, 239] width 9 height 6
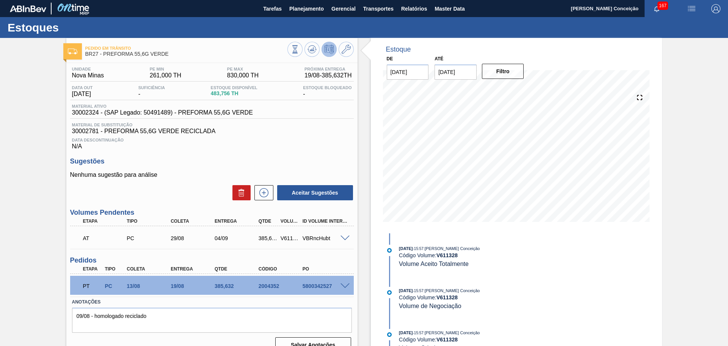
click at [350, 138] on span "Data Descontinuação" at bounding box center [212, 140] width 280 height 5
click at [348, 148] on div "Data Descontinuação N/A" at bounding box center [212, 142] width 284 height 15
click at [360, 146] on div "Estoque De 14/08/2025 Até 30/09/2025 Filtro 14/08 Projeção de Estoque 483.756 N…" at bounding box center [510, 198] width 305 height 321
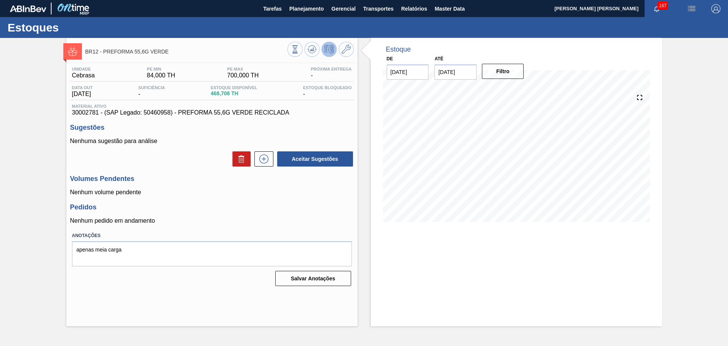
click at [330, 201] on div "Unidade Cebrasa PE MIN 84,000 TH PE MAX 700,000 TH Próxima Entrega - Data out 1…" at bounding box center [211, 176] width 291 height 226
click at [299, 53] on icon at bounding box center [295, 49] width 8 height 8
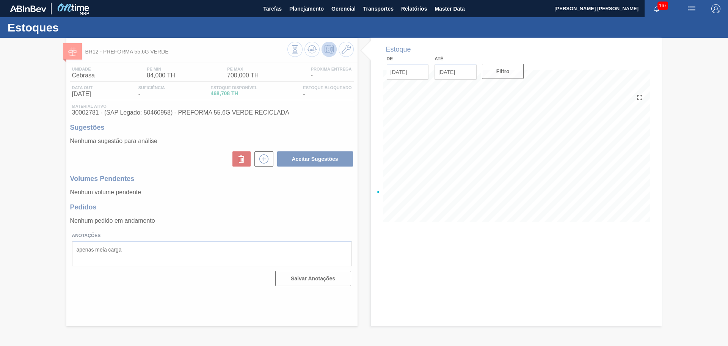
click at [296, 221] on div at bounding box center [364, 192] width 728 height 308
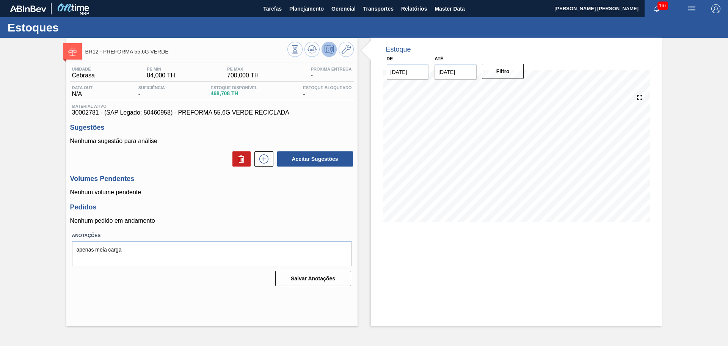
click at [84, 113] on span "30002781 - (SAP Legado: 50460958) - PREFORMA 55,6G VERDE RECICLADA" at bounding box center [212, 112] width 280 height 7
click at [406, 222] on div "14/08 Projeção de Estoque 468.708 Nec.SAP 0 Política Objetiva 392" at bounding box center [516, 158] width 267 height 152
click at [256, 215] on div "Pedidos Nenhum pedido em andamento" at bounding box center [212, 213] width 284 height 21
click at [208, 131] on h3 "Sugestões" at bounding box center [212, 128] width 284 height 8
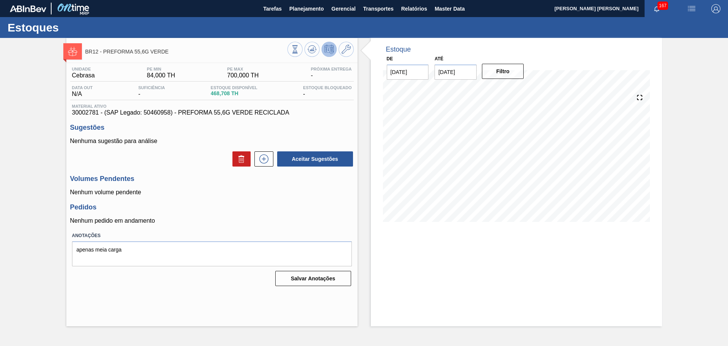
click at [202, 168] on div "Unidade Cebrasa PE MIN 84,000 TH PE MAX 700,000 TH Próxima Entrega - Data out N…" at bounding box center [211, 176] width 291 height 226
click at [308, 9] on span "Planejamento" at bounding box center [306, 8] width 35 height 9
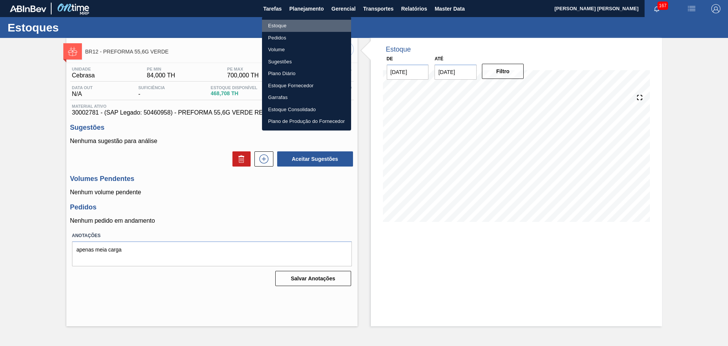
click at [294, 26] on li "Estoque" at bounding box center [306, 26] width 89 height 12
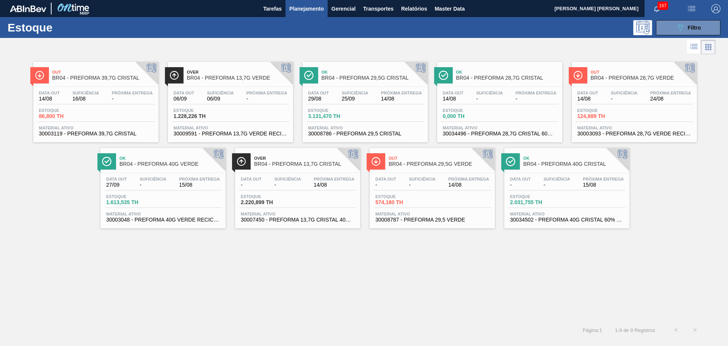
click at [236, 39] on div at bounding box center [358, 47] width 716 height 18
click at [300, 184] on span "-" at bounding box center [287, 185] width 27 height 6
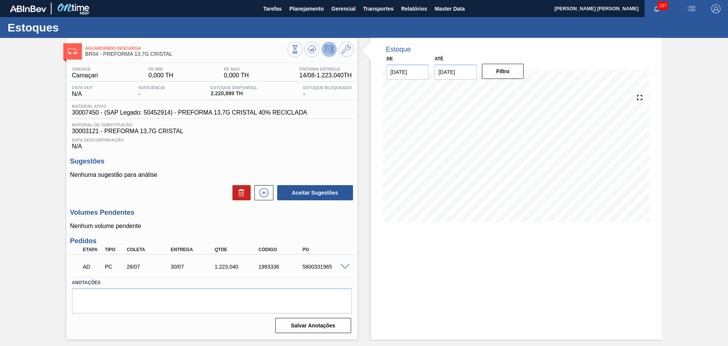
click at [91, 114] on span "30007450 - (SAP Legado: 50452914) - PREFORMA 13,7G CRISTAL 40% RECICLADA" at bounding box center [189, 112] width 235 height 7
copy span "30007450"
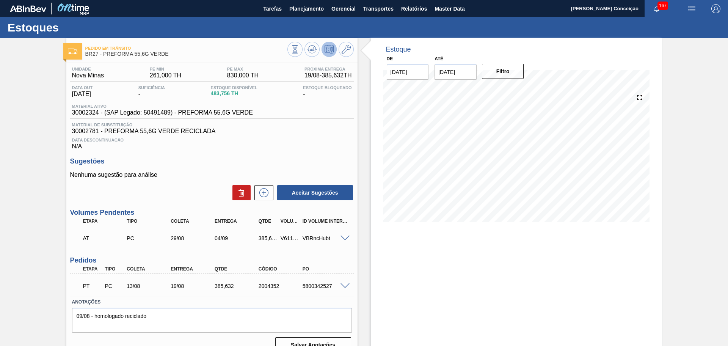
click at [405, 248] on div "Estoque De [DATE] Até [DATE] Filtro" at bounding box center [516, 198] width 291 height 321
click at [504, 260] on div "Estoque De [DATE] Até [DATE] Filtro 05/09 Projeção de Estoque 715.02 [DOMAIN_NA…" at bounding box center [516, 198] width 291 height 321
click at [358, 150] on div "Estoque De [DATE] Até [DATE] Filtro 19/08 Projeção de Estoque 596.056 [DOMAIN_N…" at bounding box center [510, 198] width 305 height 321
click at [307, 10] on span "Planejamento" at bounding box center [306, 8] width 35 height 9
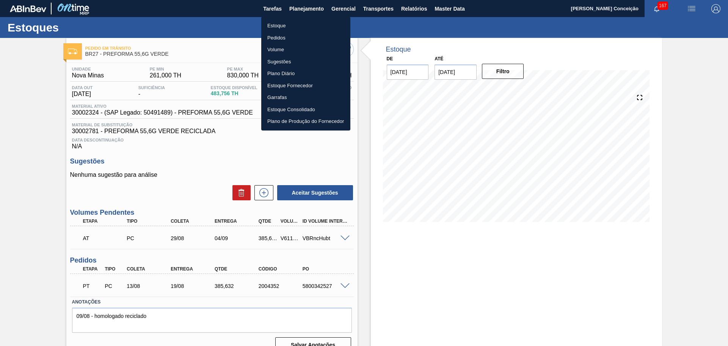
click at [286, 25] on li "Estoque" at bounding box center [305, 26] width 89 height 12
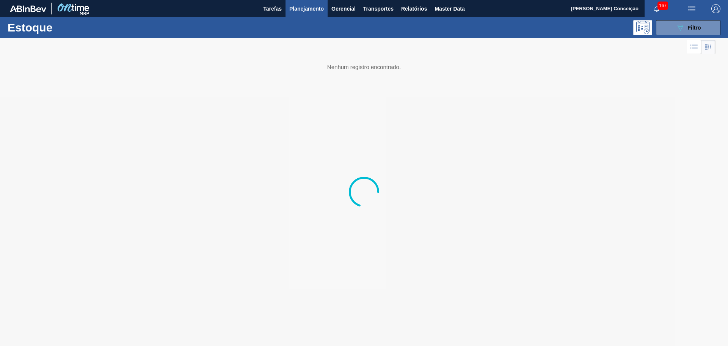
click at [299, 7] on span "Planejamento" at bounding box center [306, 8] width 35 height 9
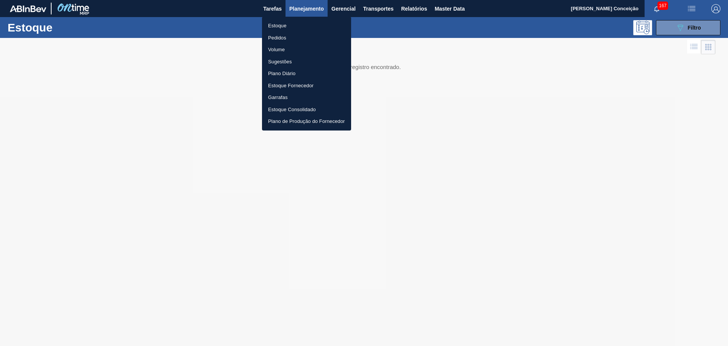
click at [276, 36] on li "Pedidos" at bounding box center [306, 38] width 89 height 12
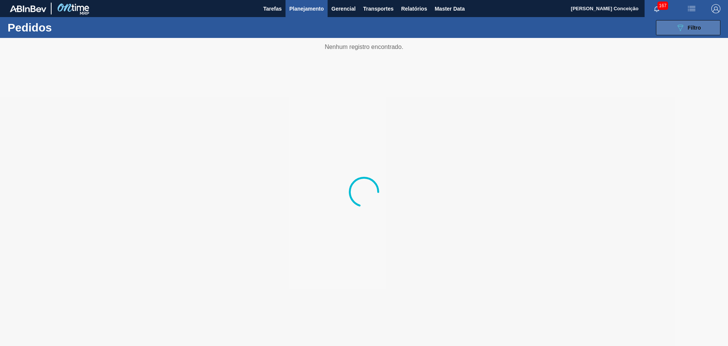
click at [685, 22] on button "089F7B8B-B2A5-4AFE-B5C0-19BA573D28AC Filtro" at bounding box center [688, 27] width 64 height 15
